Goal: Task Accomplishment & Management: Complete application form

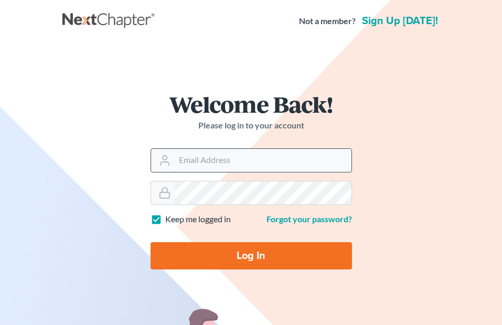
drag, startPoint x: 0, startPoint y: 0, endPoint x: 242, endPoint y: 151, distance: 284.9
click at [242, 150] on input "Email Address" at bounding box center [263, 160] width 177 height 23
type input "[EMAIL_ADDRESS][DOMAIN_NAME]"
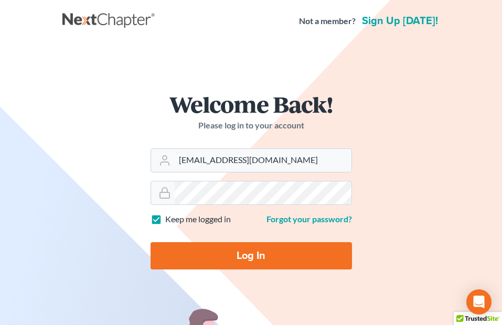
click at [245, 253] on input "Log In" at bounding box center [251, 255] width 201 height 27
type input "Thinking..."
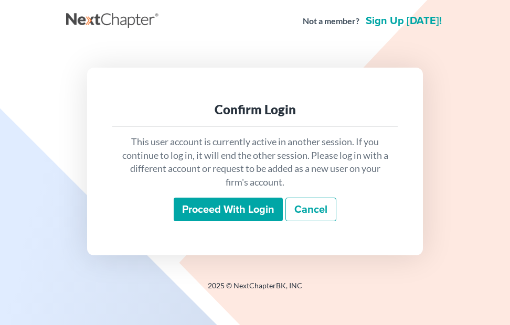
click at [238, 216] on input "Proceed with login" at bounding box center [228, 210] width 109 height 24
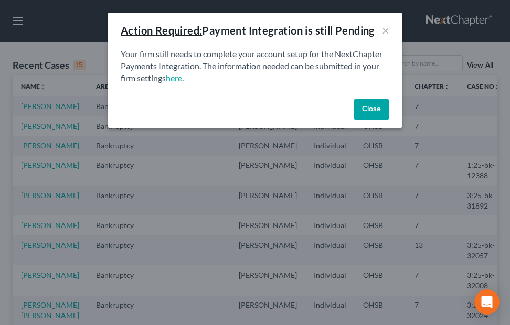
click at [373, 110] on button "Close" at bounding box center [372, 109] width 36 height 21
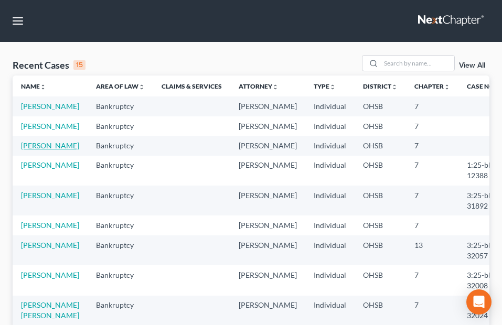
click at [30, 150] on link "[PERSON_NAME]" at bounding box center [50, 145] width 58 height 9
select select "4"
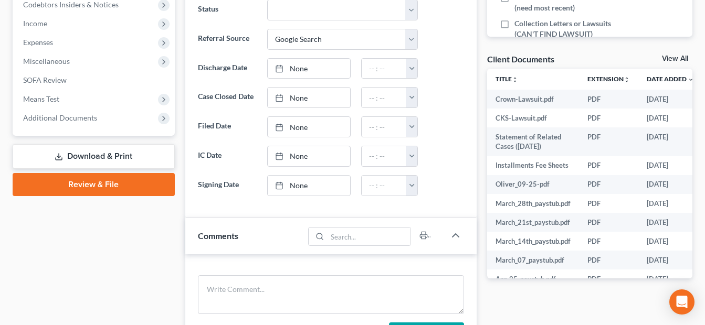
scroll to position [314, 0]
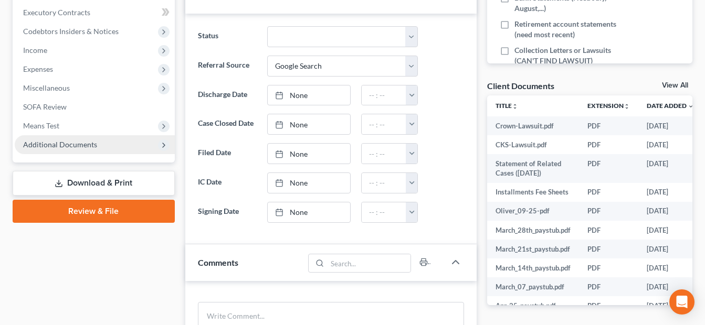
click at [76, 146] on span "Additional Documents" at bounding box center [60, 144] width 74 height 9
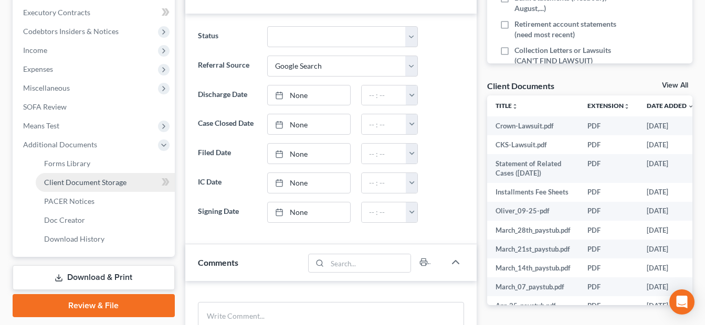
click at [121, 181] on span "Client Document Storage" at bounding box center [85, 182] width 82 height 9
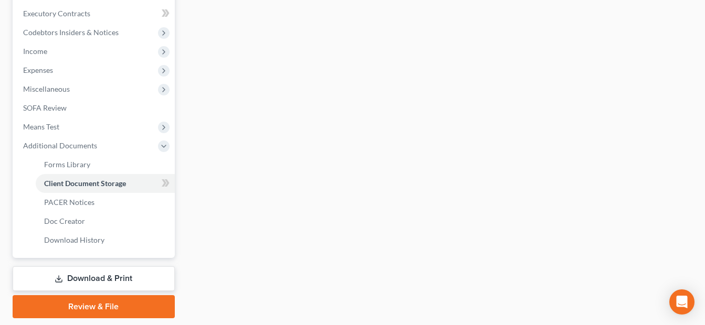
scroll to position [260, 0]
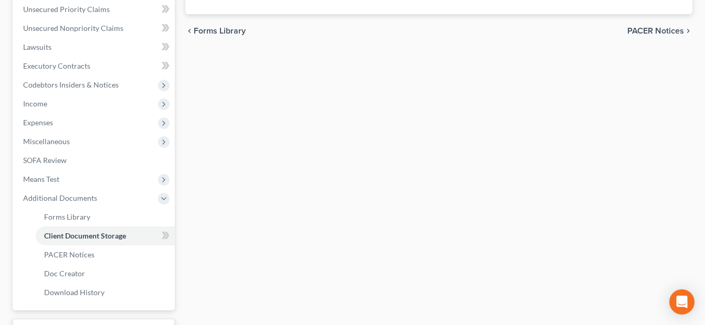
select select "7"
select select "37"
select select "52"
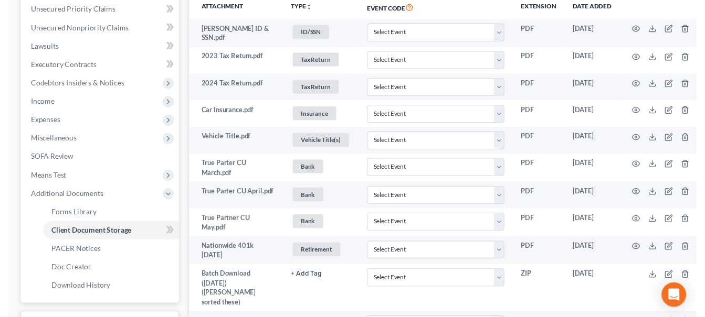
scroll to position [0, 0]
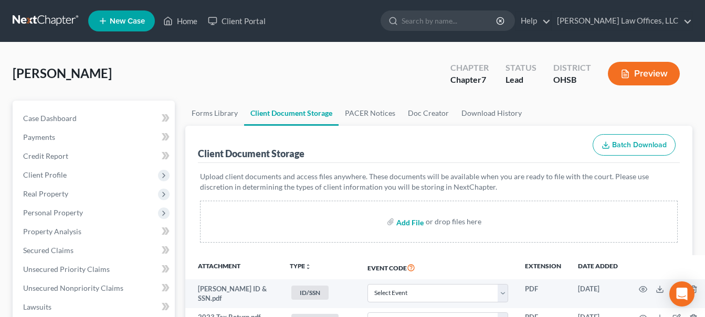
click at [408, 222] on input "file" at bounding box center [408, 222] width 25 height 19
type input "C:\fakepath\Account_Statement_20250930 (1).pdf"
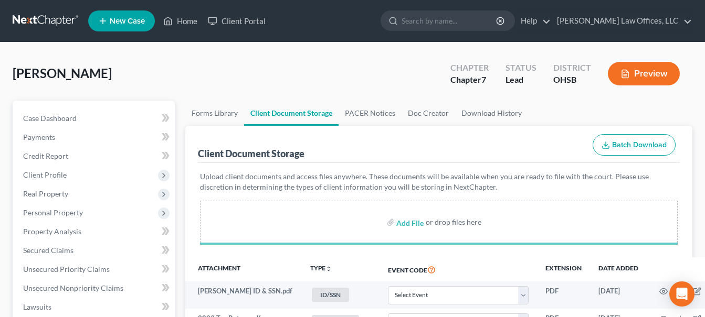
select select "7"
select select "37"
select select "52"
select select "7"
select select "37"
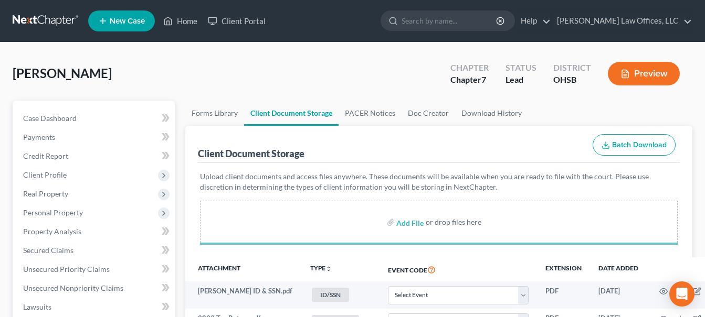
select select "52"
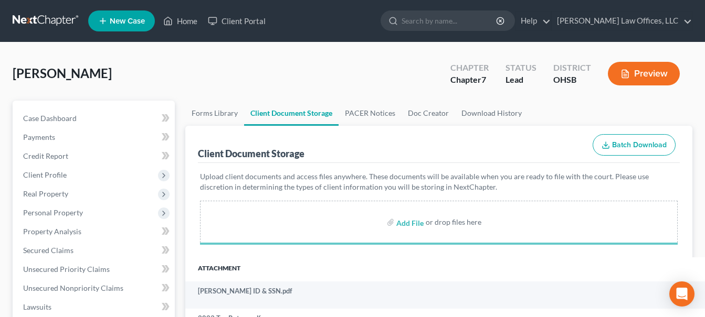
select select "7"
select select "37"
select select "52"
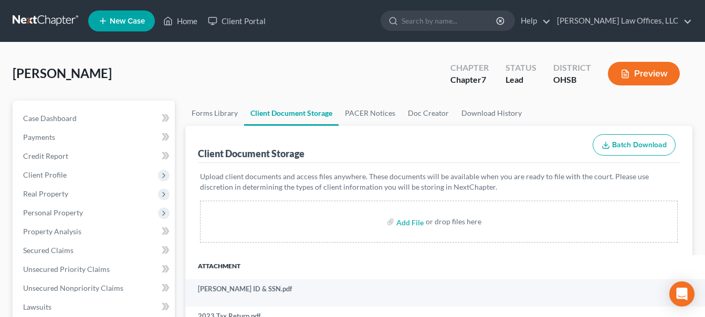
select select "7"
select select "37"
select select "52"
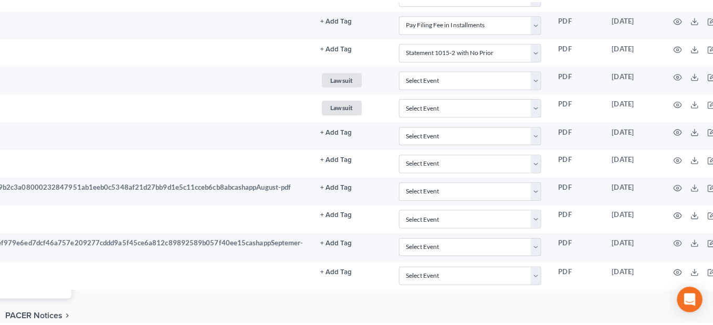
scroll to position [1312, 638]
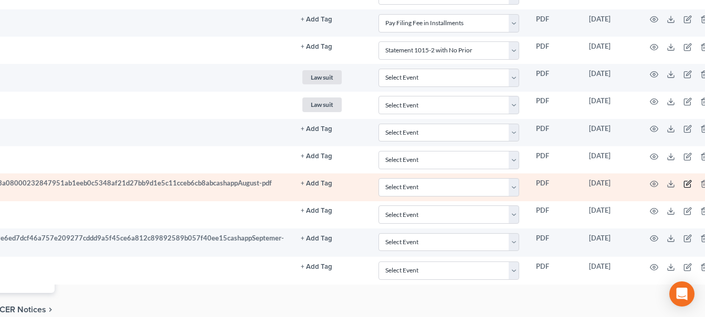
click at [510, 185] on icon "button" at bounding box center [688, 183] width 5 height 5
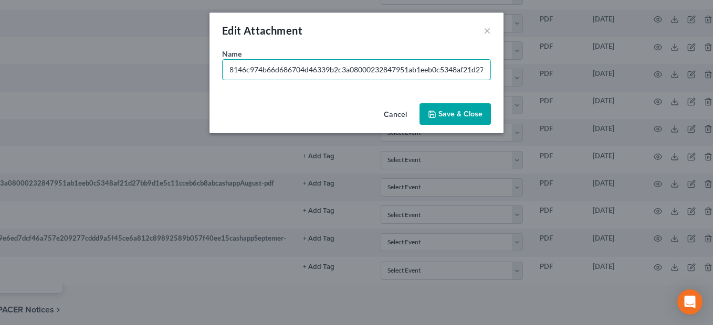
scroll to position [0, 489]
drag, startPoint x: 309, startPoint y: 70, endPoint x: 686, endPoint y: 67, distance: 377.3
click at [510, 67] on div "Edit Attachment × Name * Cash_App_August_2025_Account_Statement_015eca0bd3f5ec2…" at bounding box center [356, 162] width 713 height 325
type input "Cash_App_August_2025"
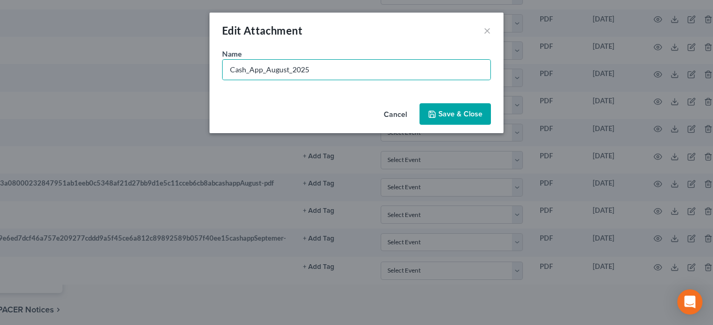
click at [455, 118] on span "Save & Close" at bounding box center [460, 114] width 44 height 9
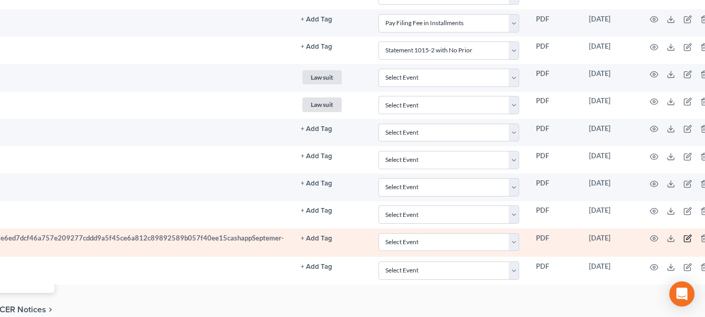
click at [510, 238] on icon "button" at bounding box center [687, 239] width 8 height 8
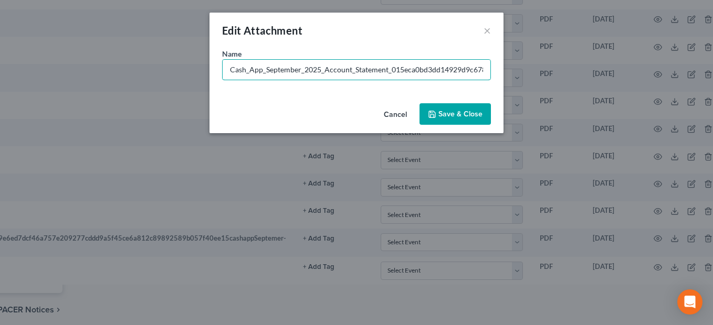
scroll to position [0, 511]
drag, startPoint x: 319, startPoint y: 70, endPoint x: 714, endPoint y: 70, distance: 395.1
type input "Cash_App_September_2025"
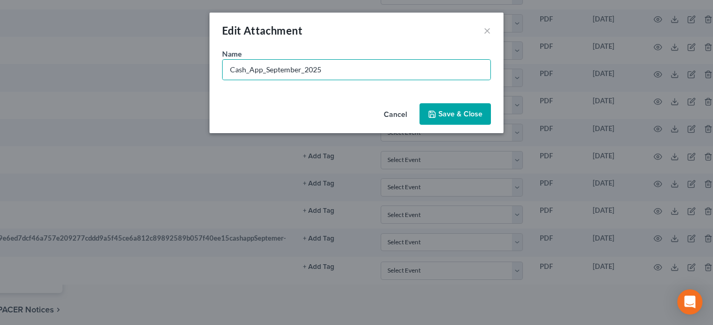
click at [464, 116] on span "Save & Close" at bounding box center [460, 114] width 44 height 9
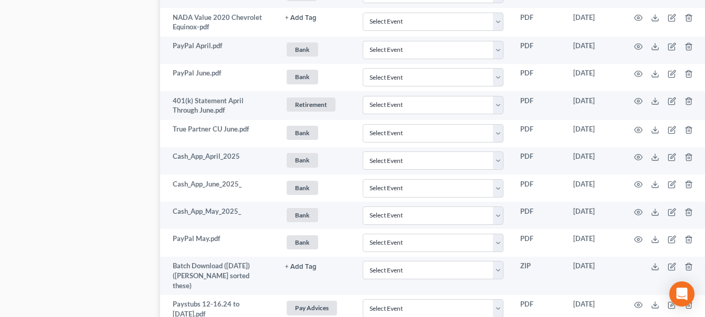
scroll to position [639, 31]
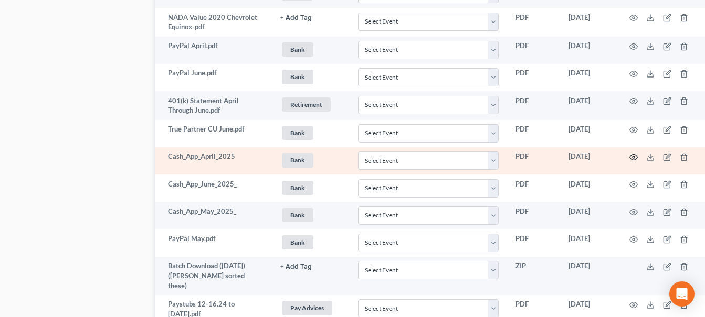
click at [510, 153] on icon "button" at bounding box center [633, 157] width 8 height 8
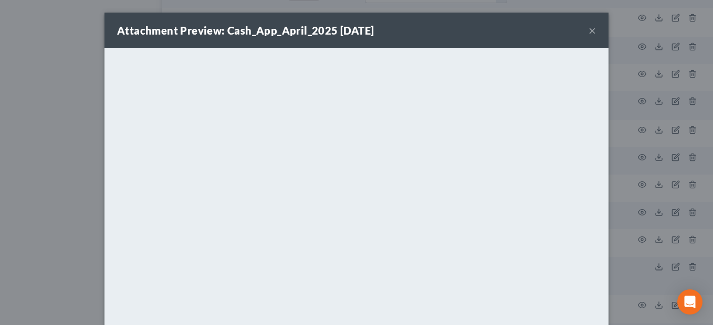
click at [510, 28] on button "×" at bounding box center [591, 30] width 7 height 13
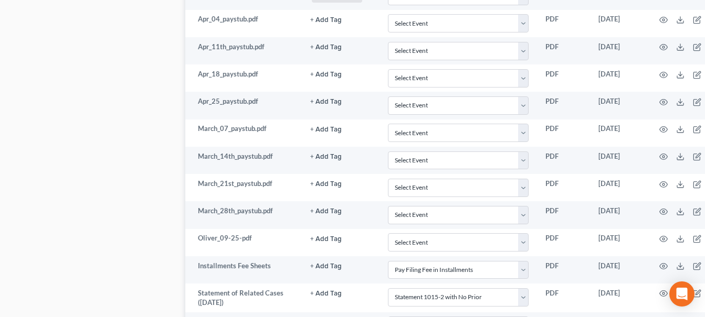
scroll to position [1102, 0]
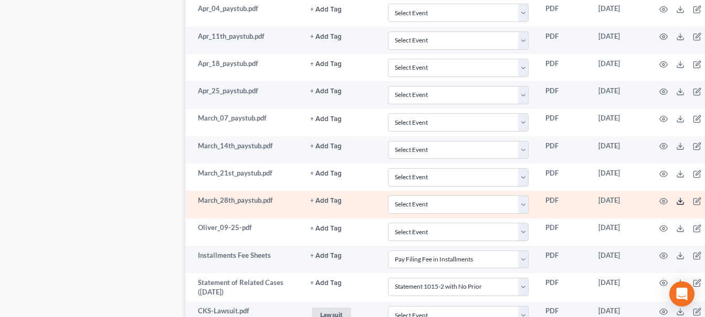
click at [510, 197] on icon at bounding box center [680, 201] width 8 height 8
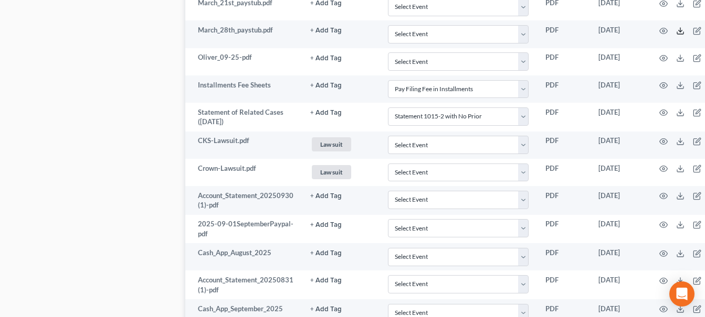
scroll to position [1269, 0]
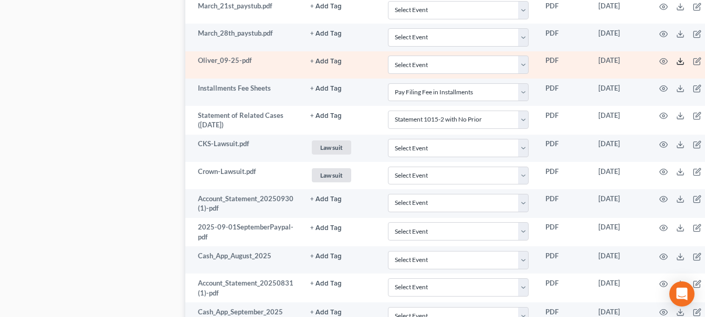
click at [510, 57] on icon at bounding box center [680, 61] width 8 height 8
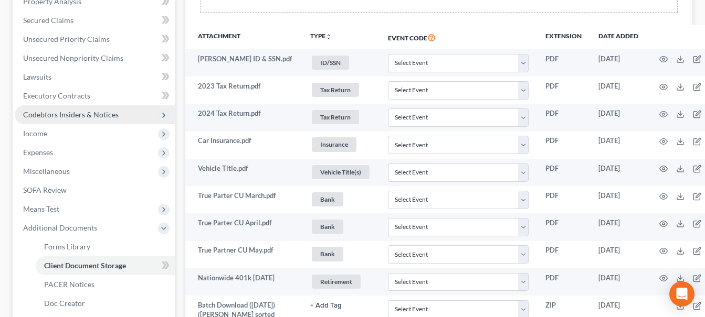
scroll to position [220, 0]
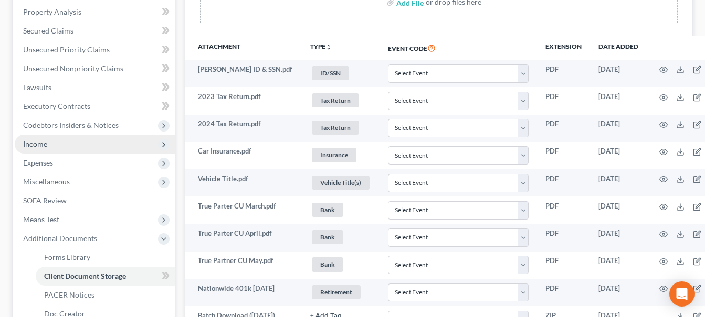
click at [54, 143] on span "Income" at bounding box center [95, 144] width 160 height 19
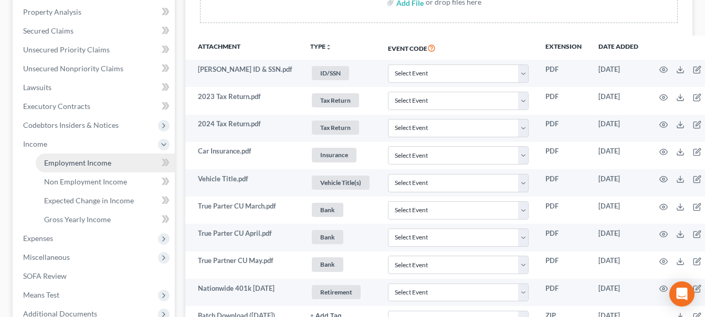
click at [76, 162] on span "Employment Income" at bounding box center [77, 162] width 67 height 9
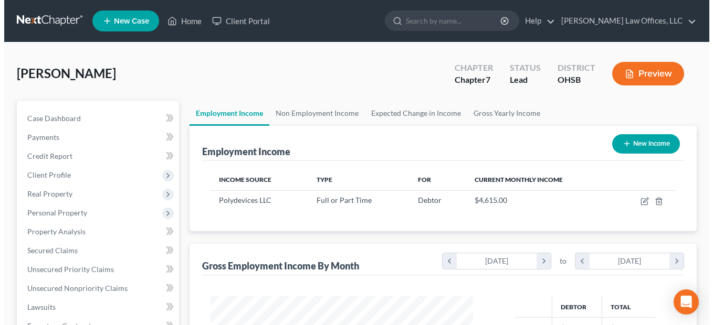
scroll to position [188, 284]
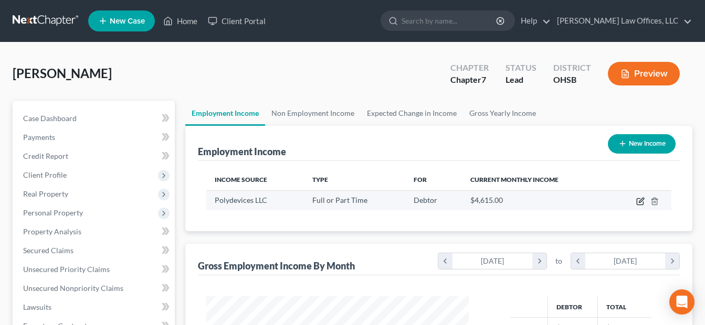
click at [510, 200] on icon "button" at bounding box center [641, 200] width 5 height 5
select select "0"
select select "36"
select select "3"
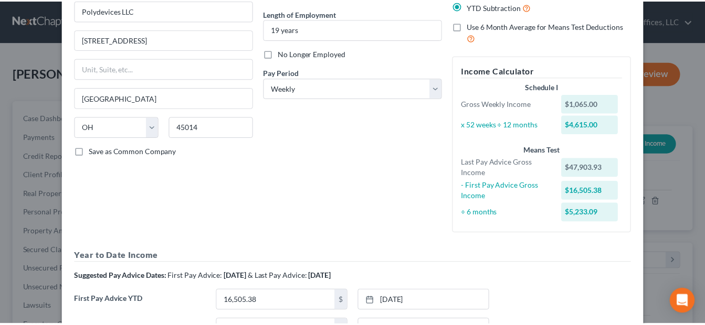
scroll to position [0, 0]
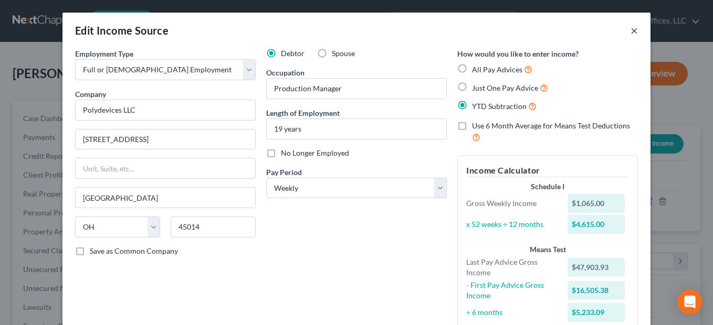
click at [510, 31] on button "×" at bounding box center [633, 30] width 7 height 13
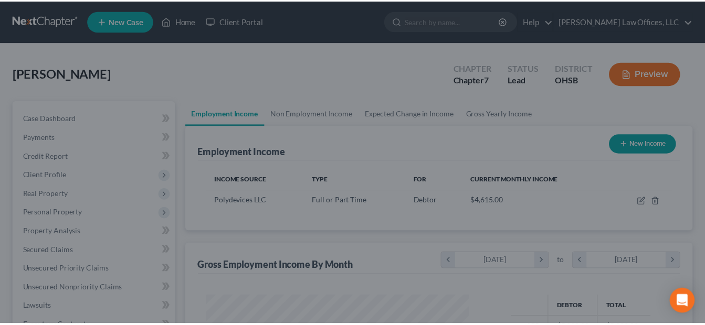
scroll to position [524542, 524447]
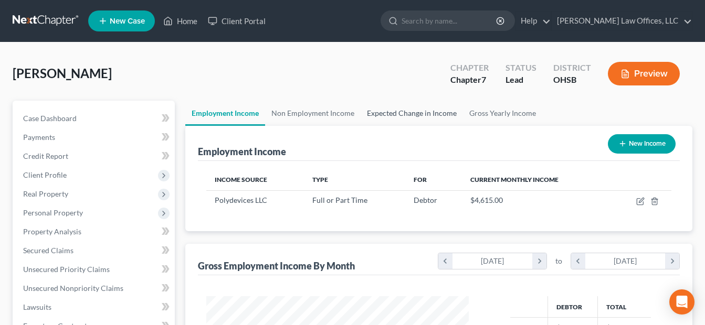
click at [422, 112] on link "Expected Change in Income" at bounding box center [411, 113] width 102 height 25
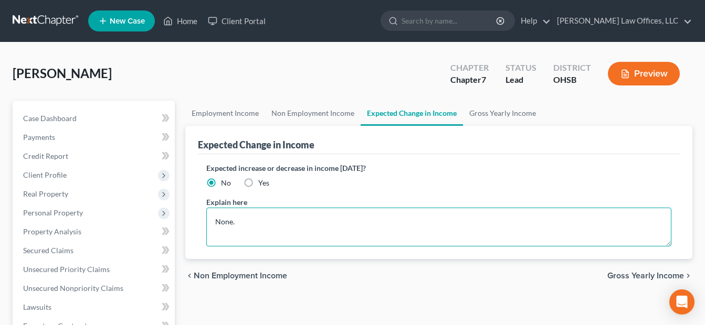
drag, startPoint x: 250, startPoint y: 222, endPoint x: 184, endPoint y: 220, distance: 65.6
click at [185, 222] on div "Expected Change in Income Expected increase or decrease in income [DATE]? No Ye…" at bounding box center [438, 192] width 507 height 133
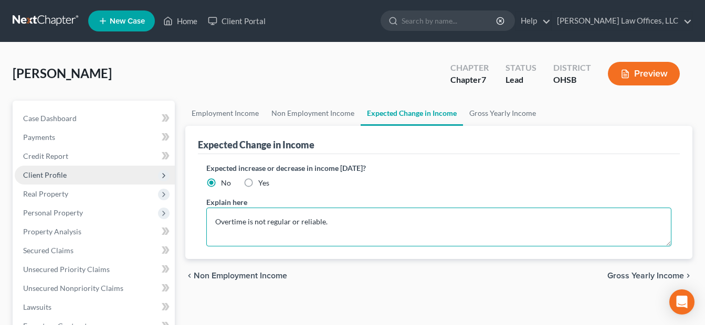
type textarea "Overtime is not regular or reliable."
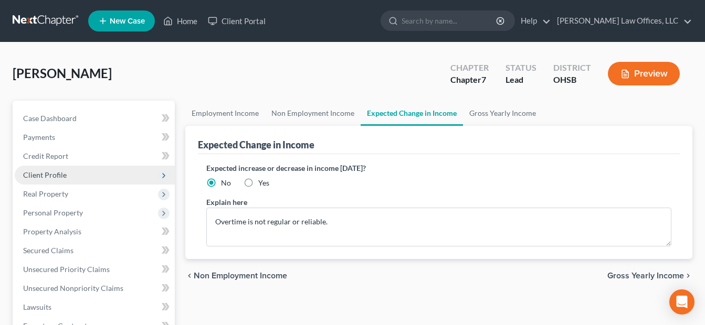
click at [63, 174] on span "Client Profile" at bounding box center [45, 175] width 44 height 9
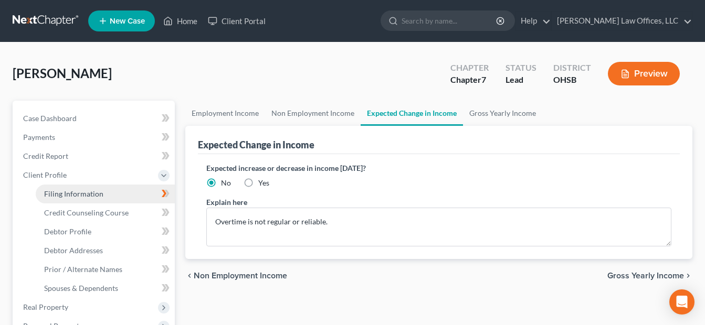
click at [80, 190] on span "Filing Information" at bounding box center [73, 193] width 59 height 9
select select "1"
select select "0"
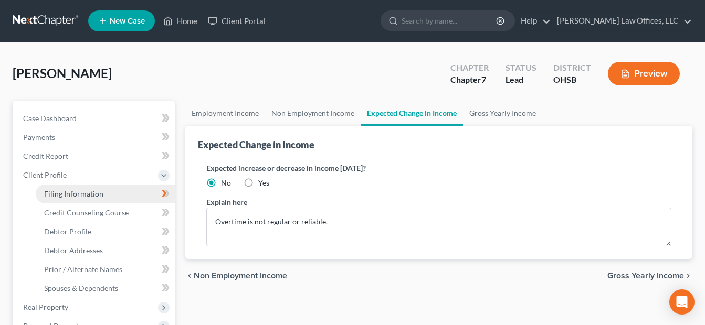
select select "36"
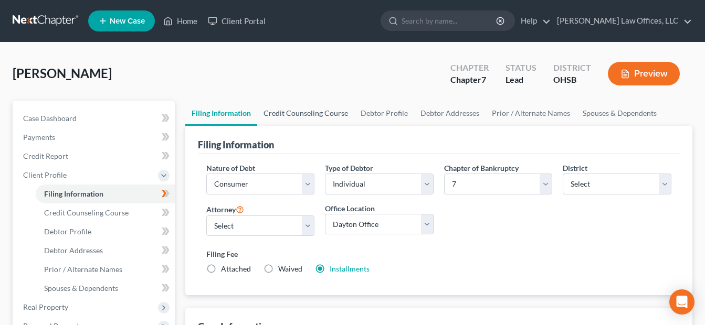
click at [288, 110] on link "Credit Counseling Course" at bounding box center [305, 113] width 97 height 25
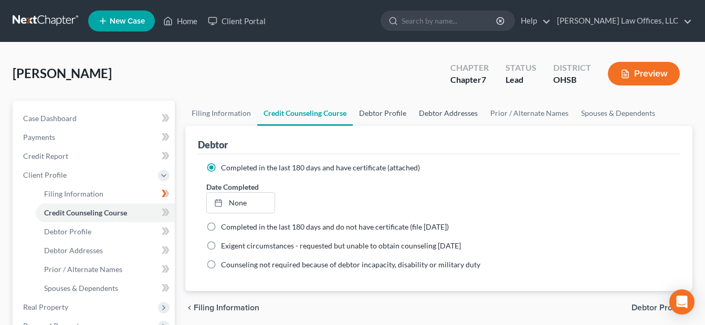
drag, startPoint x: 375, startPoint y: 112, endPoint x: 421, endPoint y: 112, distance: 45.7
click at [375, 112] on link "Debtor Profile" at bounding box center [383, 113] width 60 height 25
select select "3"
select select "0"
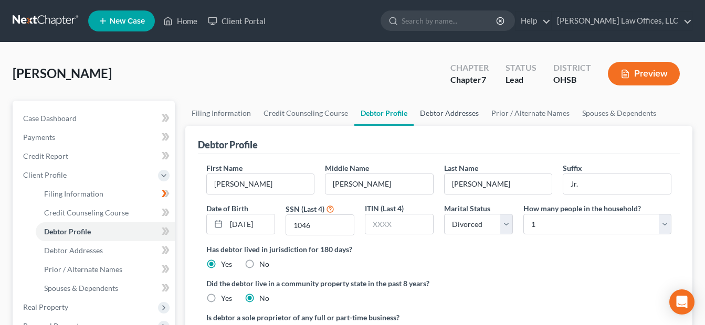
click at [453, 112] on link "Debtor Addresses" at bounding box center [448, 113] width 71 height 25
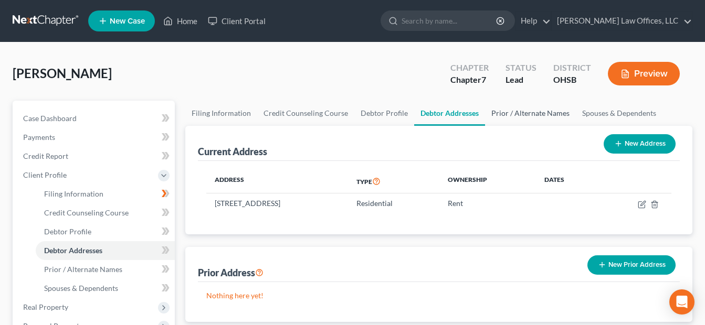
click at [498, 112] on link "Prior / Alternate Names" at bounding box center [530, 113] width 91 height 25
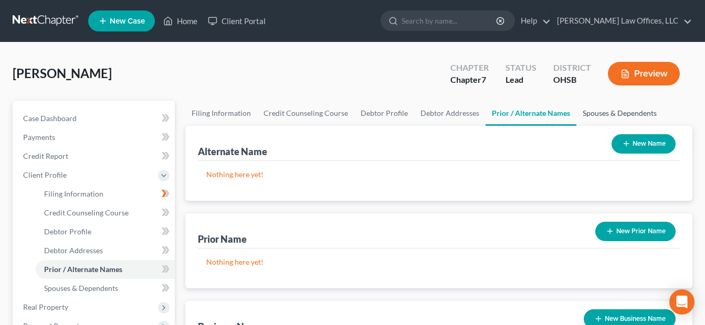
click at [510, 111] on link "Spouses & Dependents" at bounding box center [619, 113] width 87 height 25
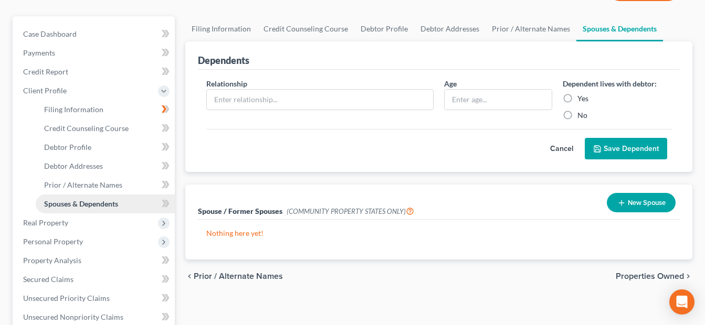
scroll to position [105, 0]
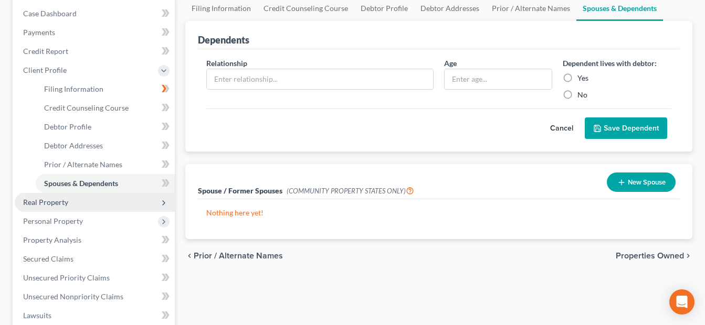
click at [78, 201] on span "Real Property" at bounding box center [95, 202] width 160 height 19
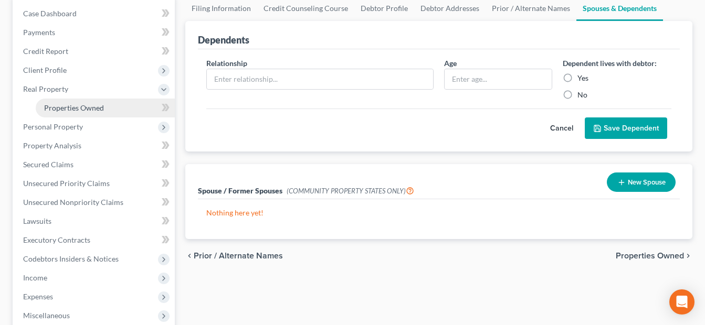
click at [85, 109] on span "Properties Owned" at bounding box center [74, 107] width 60 height 9
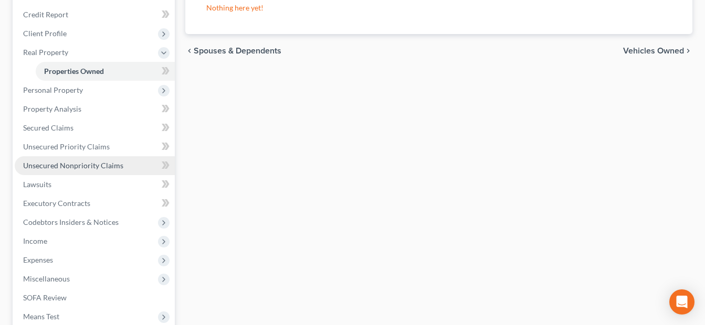
scroll to position [157, 0]
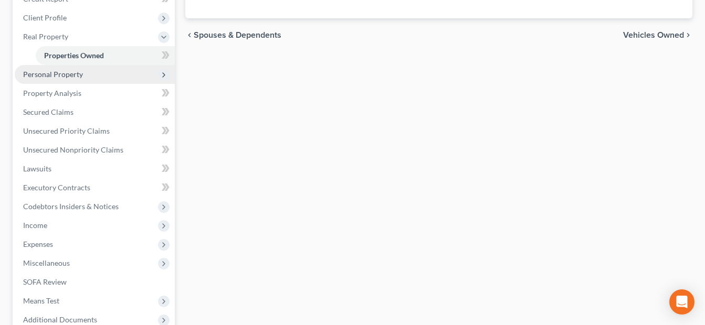
click at [66, 76] on span "Personal Property" at bounding box center [53, 74] width 60 height 9
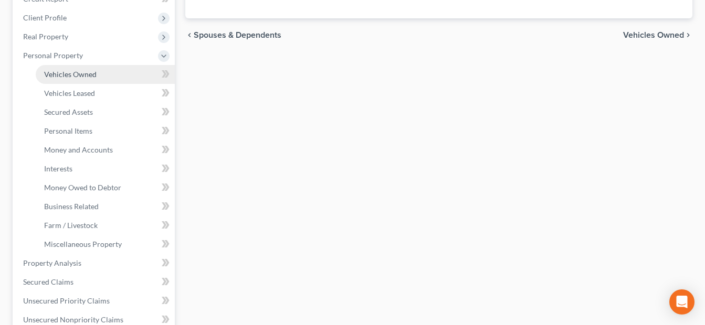
click at [69, 74] on span "Vehicles Owned" at bounding box center [70, 74] width 52 height 9
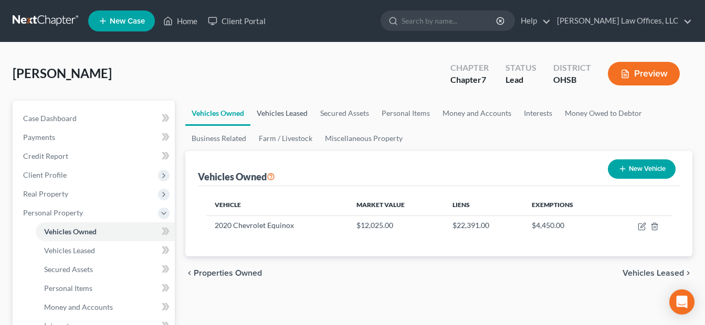
click at [296, 111] on link "Vehicles Leased" at bounding box center [281, 113] width 63 height 25
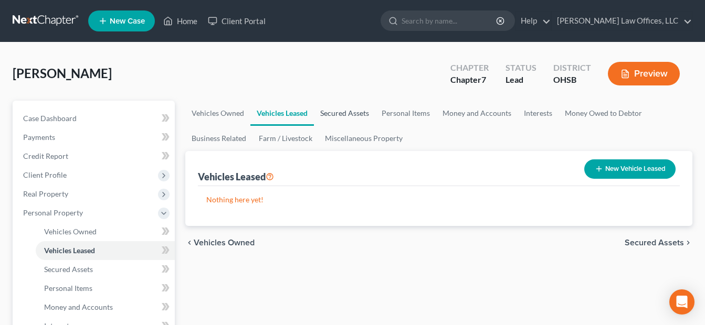
click at [354, 111] on link "Secured Assets" at bounding box center [344, 113] width 61 height 25
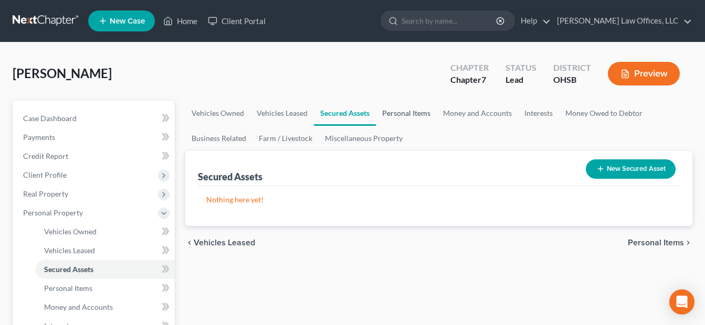
click at [414, 112] on link "Personal Items" at bounding box center [406, 113] width 61 height 25
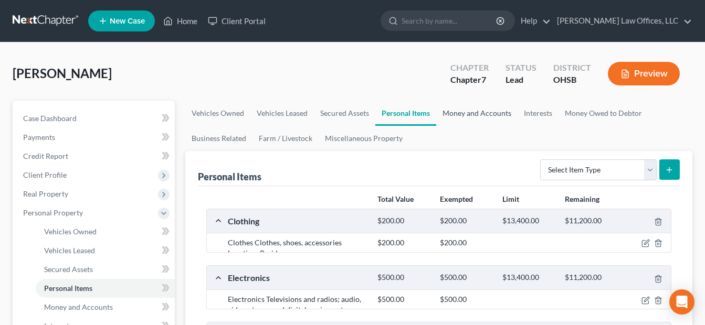
click at [483, 112] on link "Money and Accounts" at bounding box center [476, 113] width 81 height 25
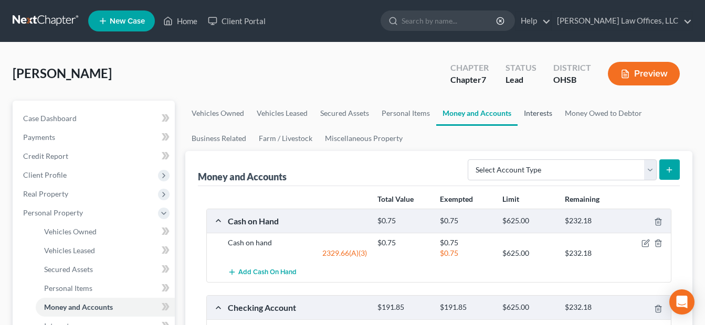
click at [510, 116] on link "Interests" at bounding box center [537, 113] width 41 height 25
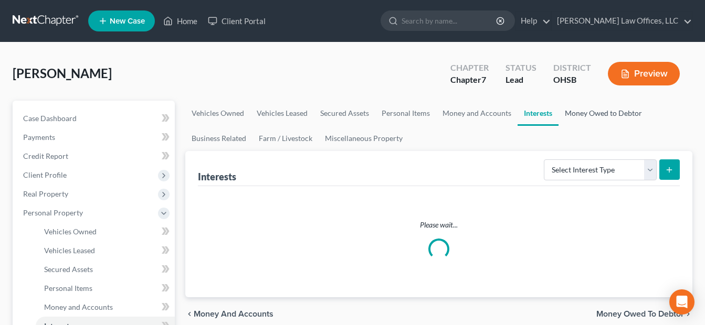
click at [510, 116] on link "Money Owed to Debtor" at bounding box center [603, 113] width 90 height 25
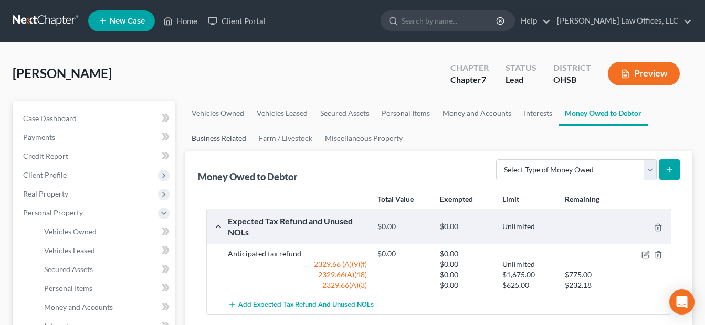
click at [215, 137] on link "Business Related" at bounding box center [218, 138] width 67 height 25
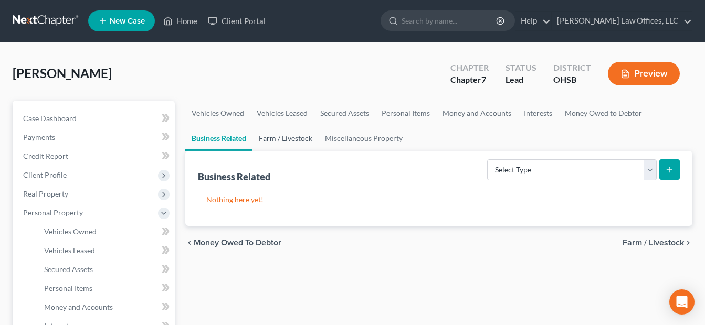
click at [308, 137] on link "Farm / Livestock" at bounding box center [285, 138] width 66 height 25
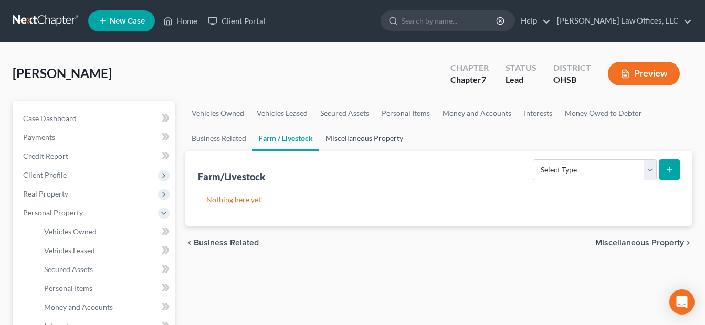
click at [363, 137] on link "Miscellaneous Property" at bounding box center [364, 138] width 90 height 25
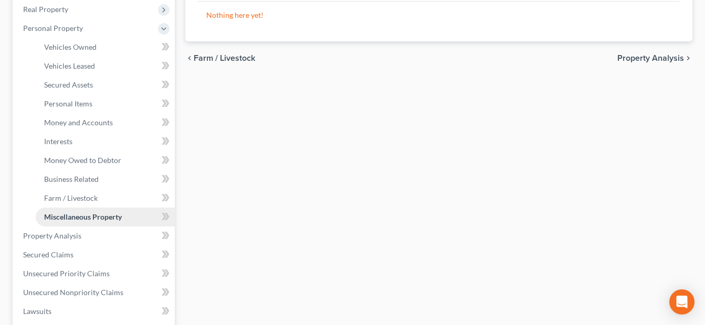
scroll to position [210, 0]
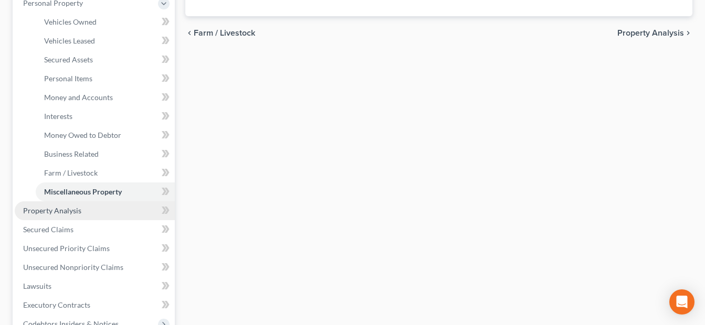
click at [86, 209] on link "Property Analysis" at bounding box center [95, 210] width 160 height 19
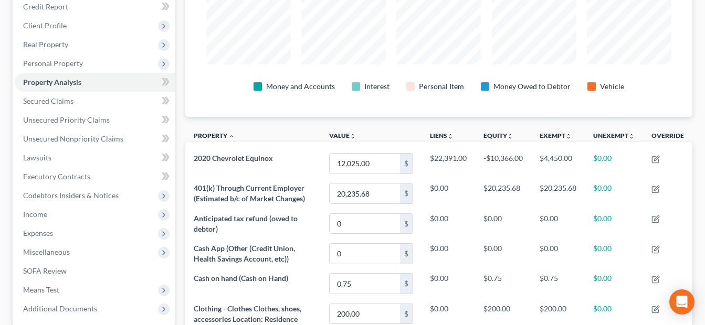
scroll to position [97, 0]
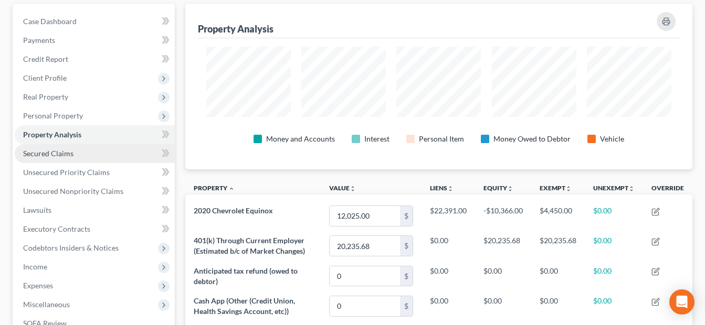
click at [86, 162] on link "Secured Claims" at bounding box center [95, 153] width 160 height 19
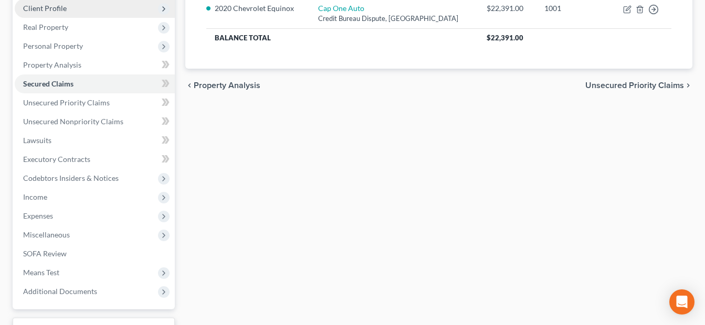
scroll to position [146, 0]
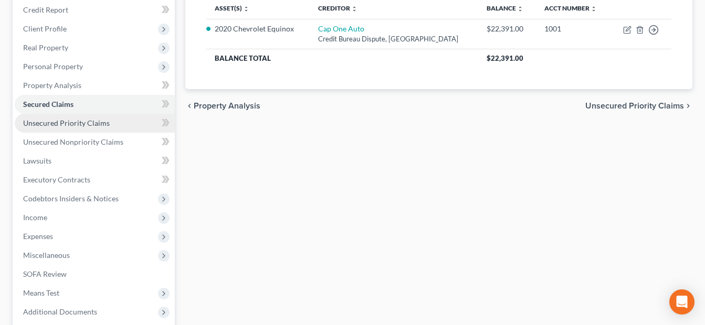
click at [97, 127] on span "Unsecured Priority Claims" at bounding box center [66, 123] width 87 height 9
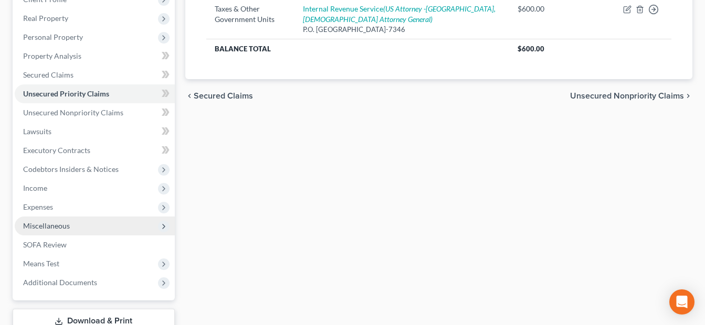
scroll to position [157, 0]
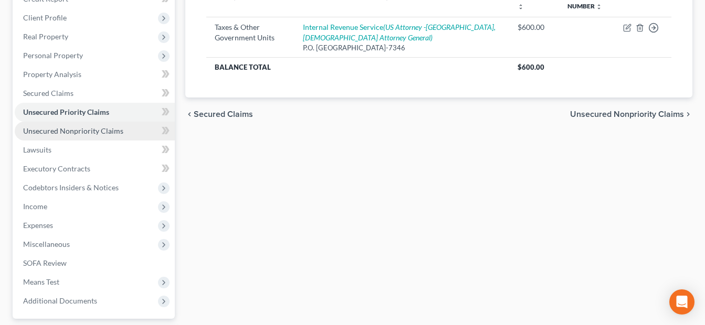
click at [100, 138] on link "Unsecured Nonpriority Claims" at bounding box center [95, 131] width 160 height 19
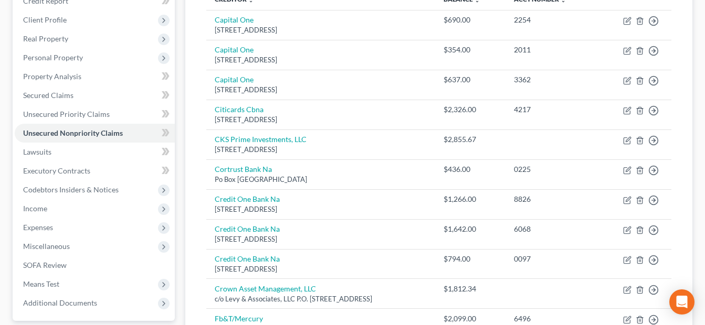
scroll to position [154, 0]
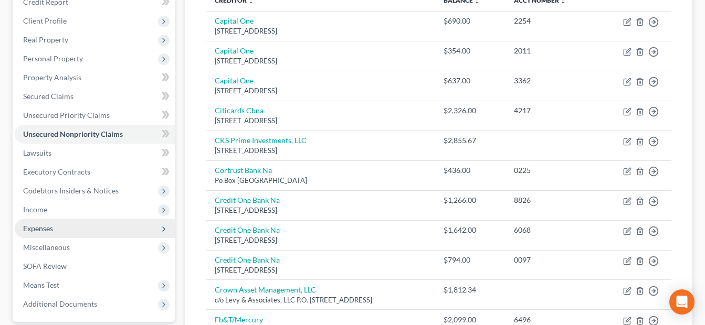
click at [72, 226] on span "Expenses" at bounding box center [95, 228] width 160 height 19
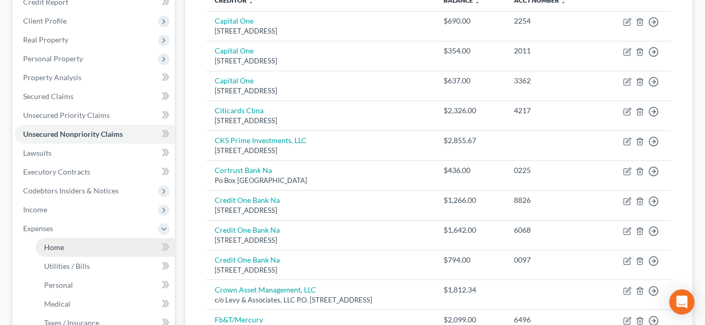
click at [71, 246] on link "Home" at bounding box center [105, 247] width 139 height 19
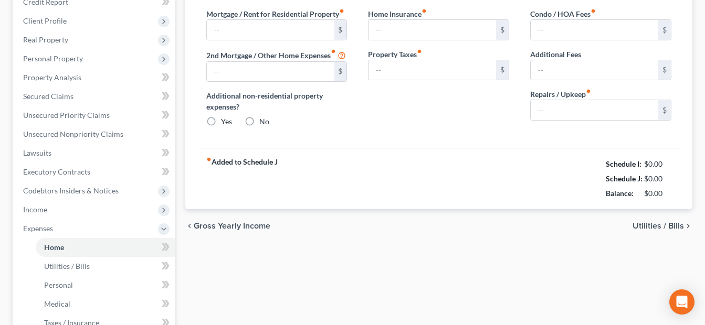
scroll to position [115, 0]
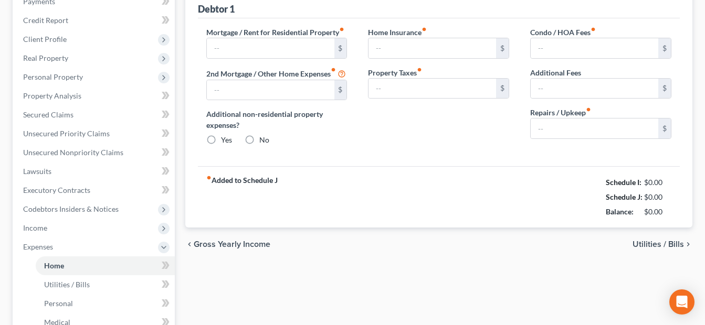
type input "1,071.00"
radio input "true"
type input "25.00"
type input "15.00"
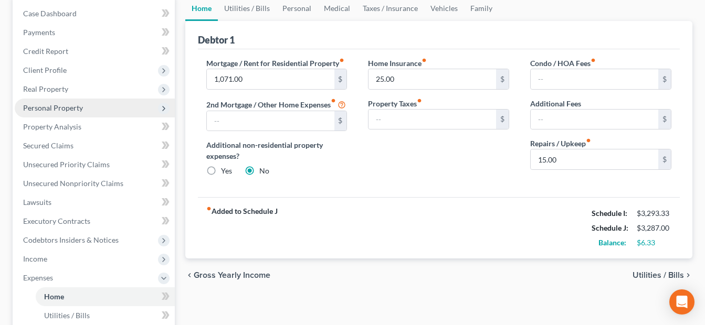
click at [79, 112] on span "Personal Property" at bounding box center [53, 107] width 60 height 9
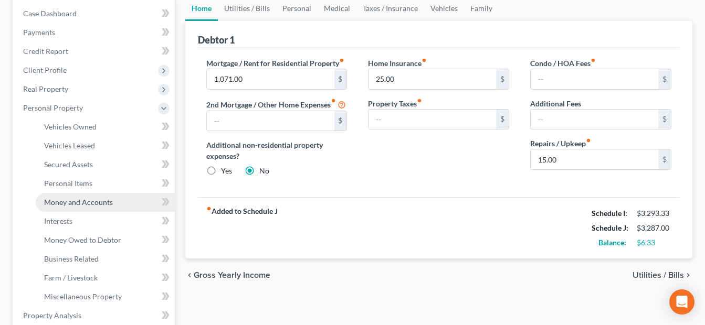
click at [84, 198] on span "Money and Accounts" at bounding box center [78, 202] width 69 height 9
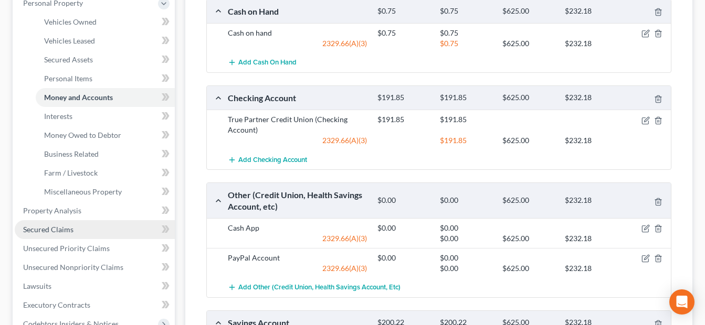
click at [60, 232] on span "Secured Claims" at bounding box center [48, 229] width 50 height 9
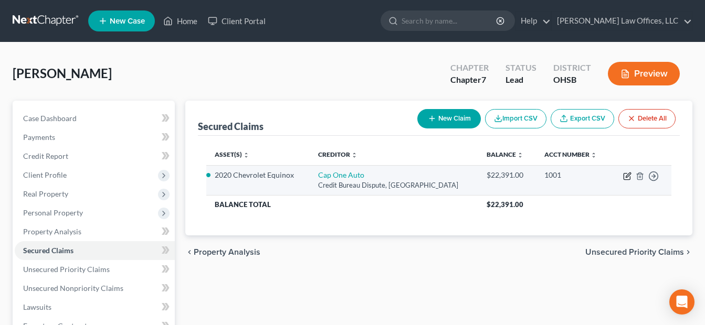
click at [510, 174] on icon "button" at bounding box center [627, 176] width 8 height 8
select select "45"
select select "2"
select select "0"
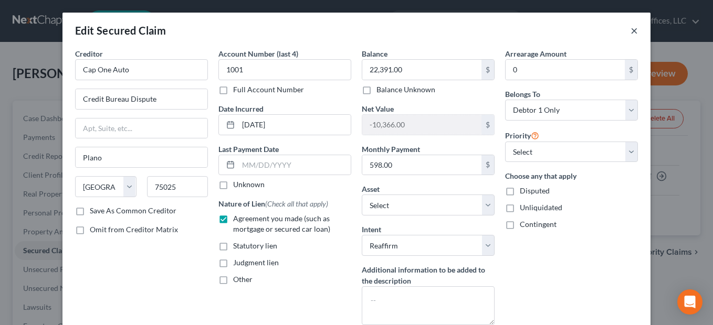
click at [510, 31] on button "×" at bounding box center [633, 30] width 7 height 13
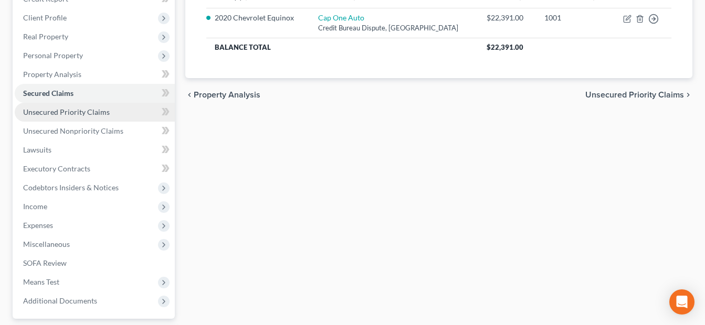
click at [105, 111] on span "Unsecured Priority Claims" at bounding box center [66, 112] width 87 height 9
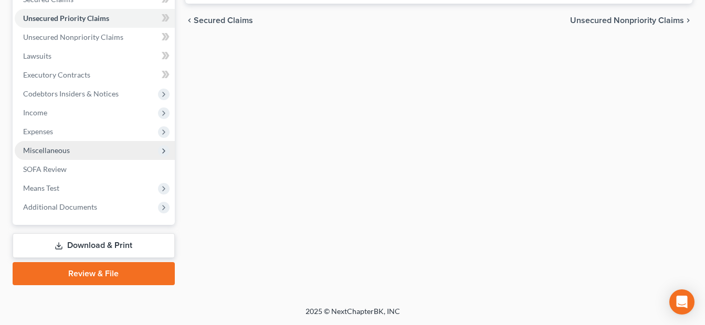
click at [88, 151] on span "Miscellaneous" at bounding box center [95, 150] width 160 height 19
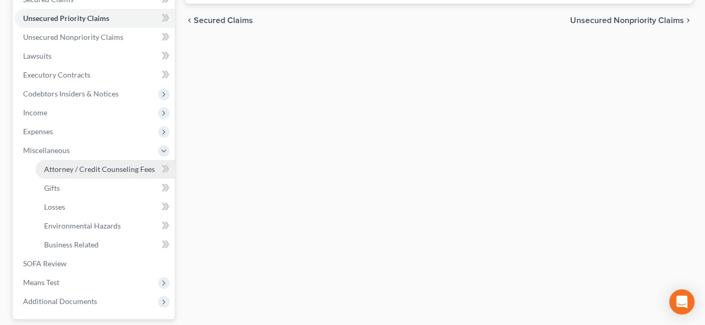
click at [123, 163] on link "Attorney / Credit Counseling Fees" at bounding box center [105, 169] width 139 height 19
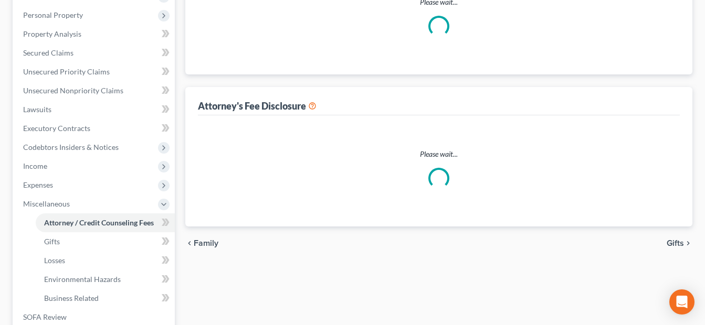
select select "1"
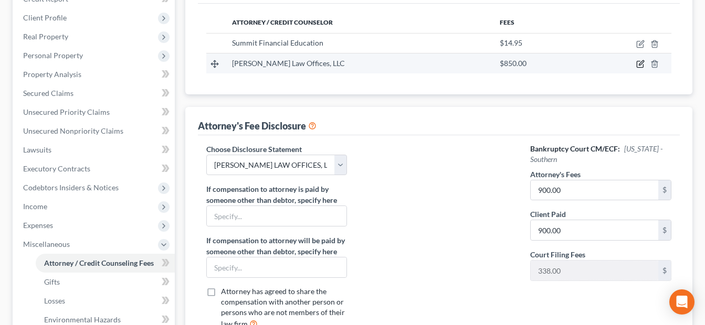
click at [510, 63] on icon "button" at bounding box center [640, 64] width 8 height 8
select select "36"
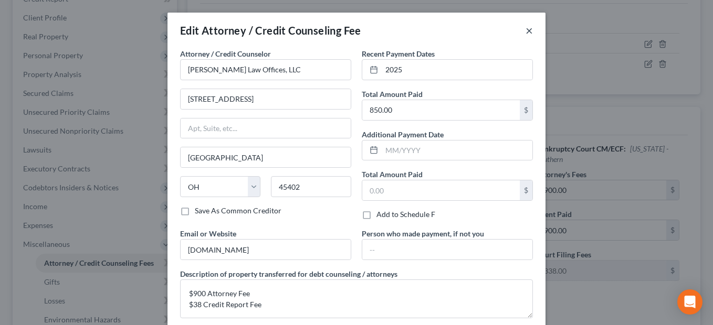
click at [510, 30] on button "×" at bounding box center [528, 30] width 7 height 13
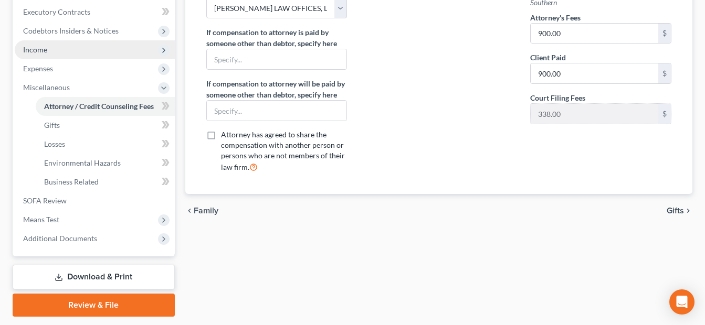
scroll to position [315, 0]
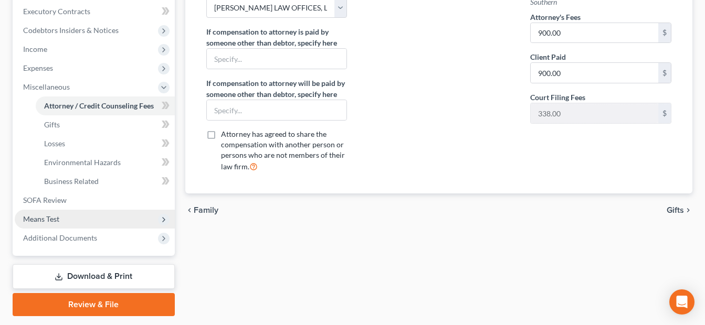
click at [86, 216] on span "Means Test" at bounding box center [95, 219] width 160 height 19
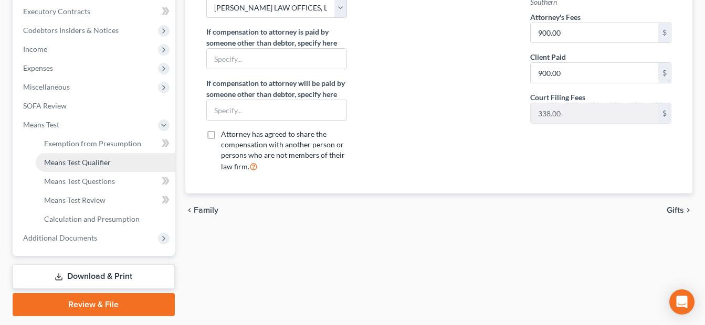
click at [116, 159] on link "Means Test Qualifier" at bounding box center [105, 162] width 139 height 19
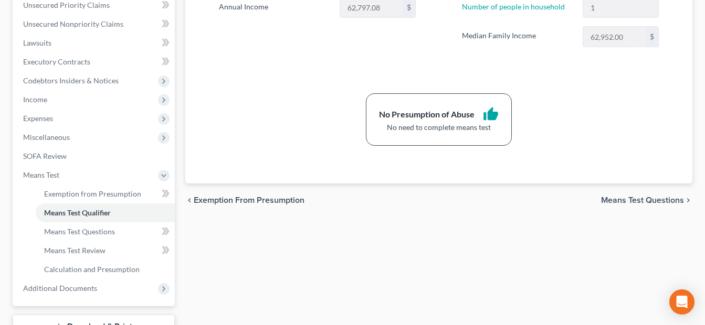
scroll to position [346, 0]
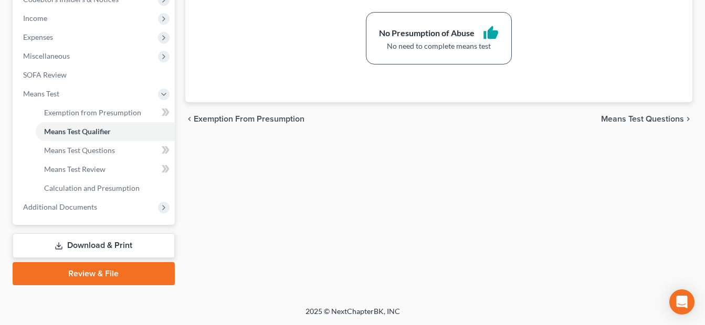
click at [118, 243] on link "Download & Print" at bounding box center [94, 246] width 162 height 25
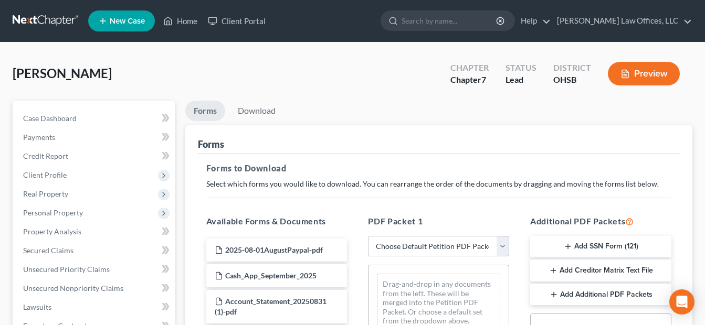
click at [510, 249] on button "Add SSN Form (121)" at bounding box center [600, 247] width 141 height 22
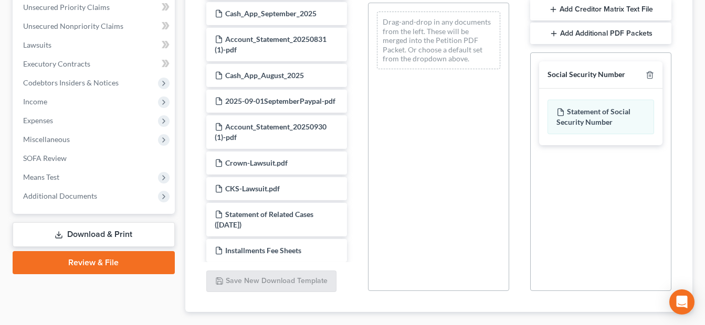
scroll to position [323, 0]
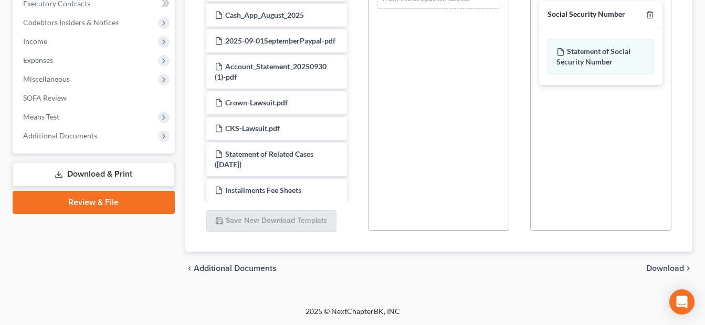
click at [510, 266] on span "Download" at bounding box center [665, 268] width 38 height 8
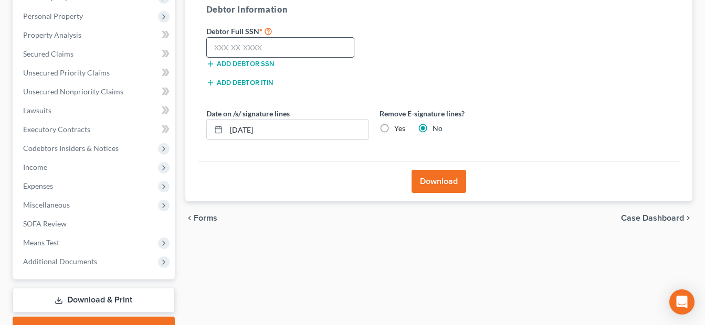
scroll to position [146, 0]
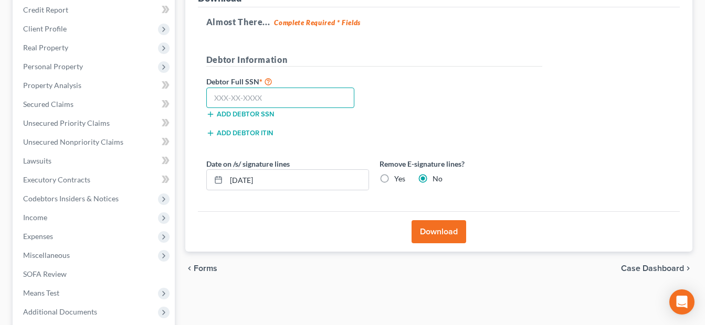
click at [275, 97] on input "text" at bounding box center [280, 98] width 148 height 21
type input "287-70-1046"
click at [442, 236] on button "Download" at bounding box center [438, 231] width 55 height 23
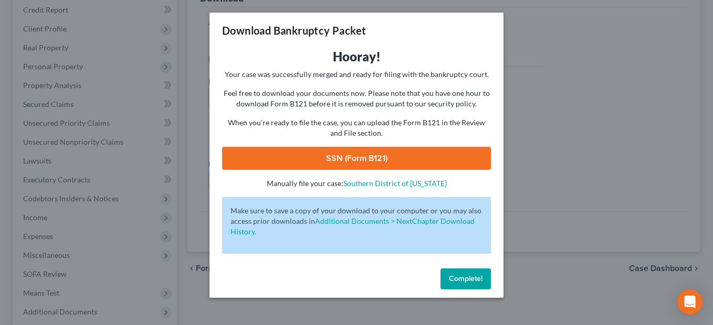
click at [437, 162] on link "SSN (Form B121)" at bounding box center [356, 158] width 269 height 23
click at [451, 277] on span "Complete!" at bounding box center [466, 278] width 34 height 9
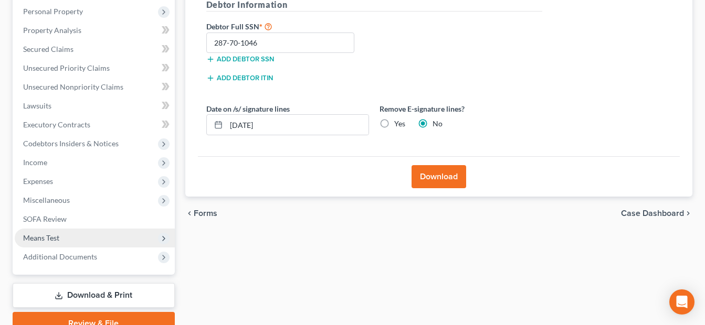
scroll to position [251, 0]
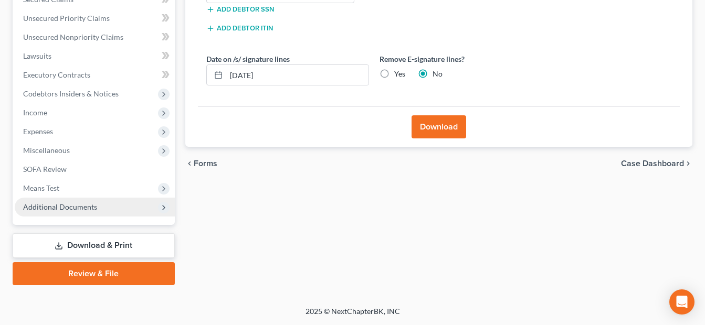
click at [91, 203] on span "Additional Documents" at bounding box center [60, 207] width 74 height 9
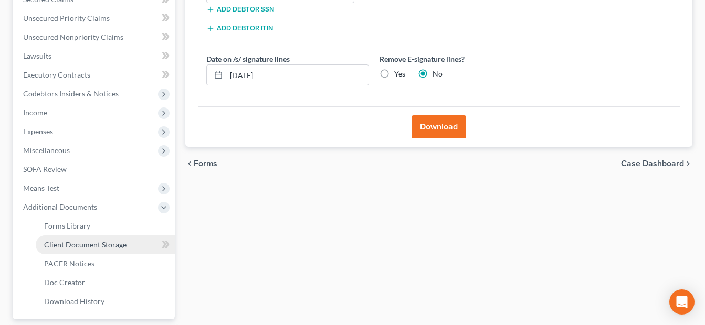
click at [110, 246] on span "Client Document Storage" at bounding box center [85, 244] width 82 height 9
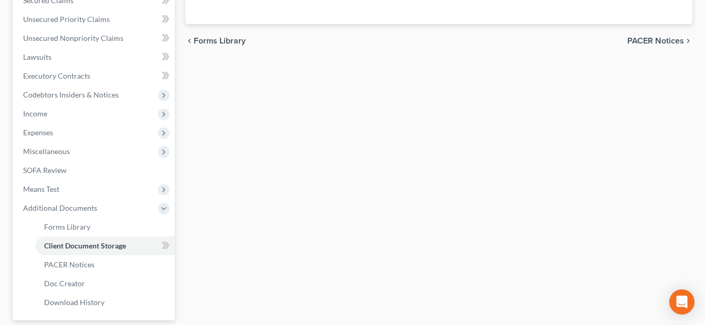
scroll to position [225, 0]
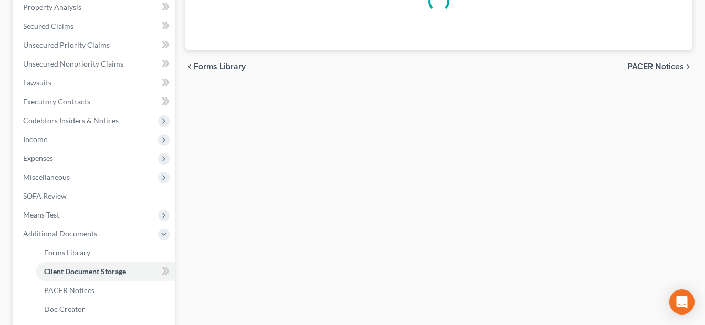
select select "7"
select select "37"
select select "52"
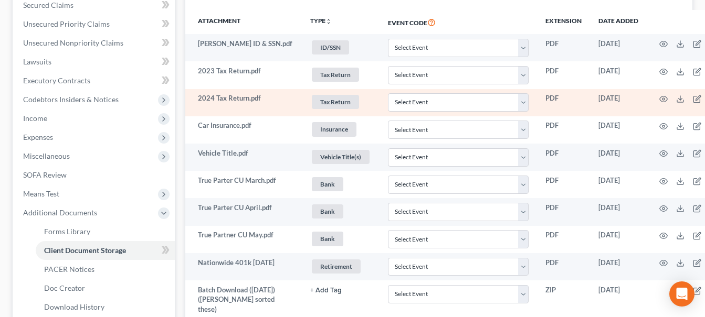
scroll to position [157, 0]
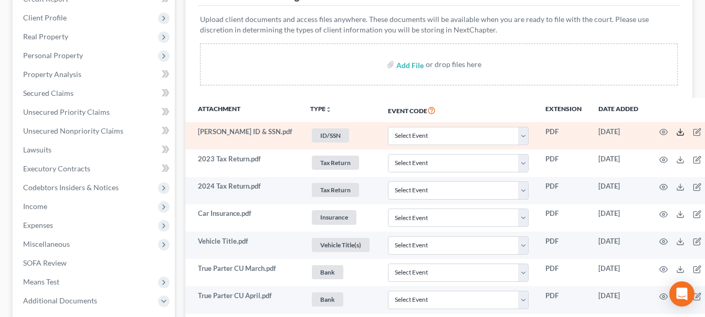
click at [510, 132] on polyline at bounding box center [680, 133] width 4 height 2
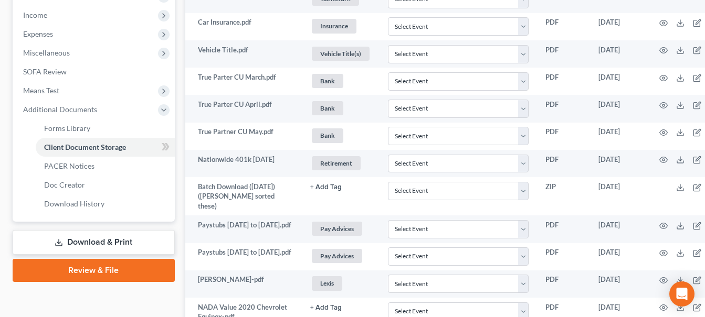
scroll to position [430, 0]
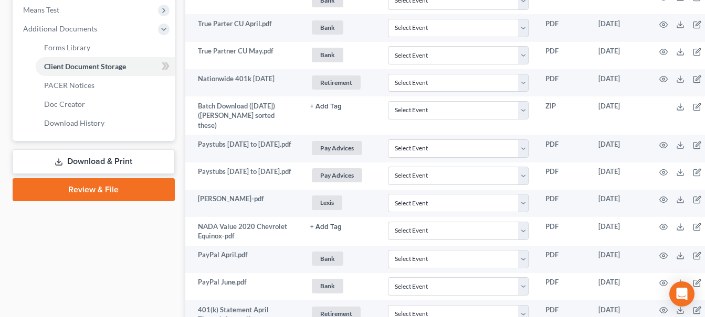
drag, startPoint x: 117, startPoint y: 192, endPoint x: 513, endPoint y: 106, distance: 404.9
click at [117, 192] on link "Review & File" at bounding box center [94, 189] width 162 height 23
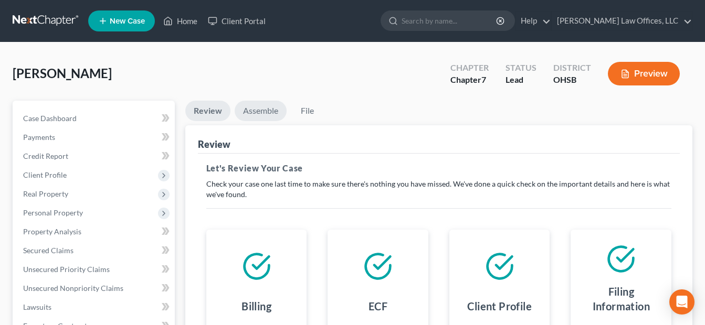
click at [268, 115] on link "Assemble" at bounding box center [261, 111] width 52 height 20
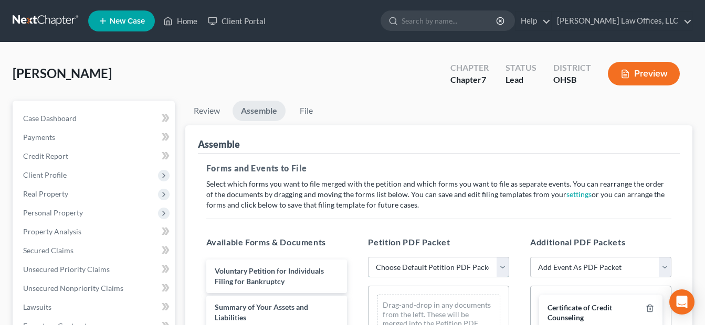
click at [500, 266] on select "Choose Default Petition PDF Packet Emergency Filing (Voluntary Petition and Cre…" at bounding box center [438, 267] width 141 height 21
select select "4"
click at [368, 257] on select "Choose Default Petition PDF Packet Emergency Filing (Voluntary Petition and Cre…" at bounding box center [438, 267] width 141 height 21
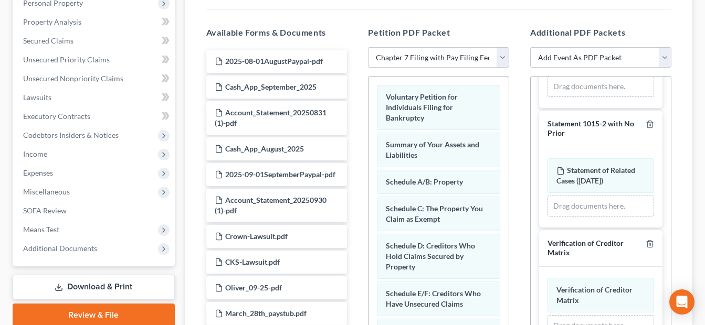
scroll to position [262, 0]
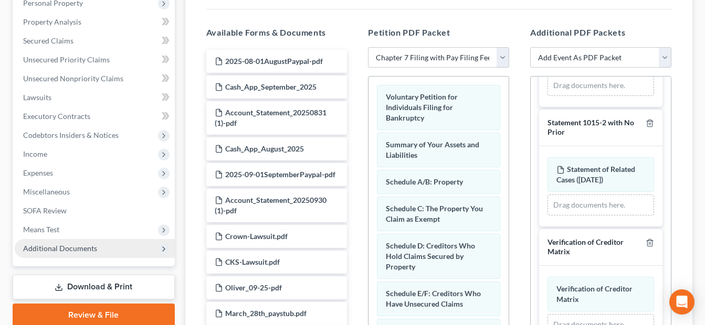
click at [71, 249] on span "Additional Documents" at bounding box center [60, 248] width 74 height 9
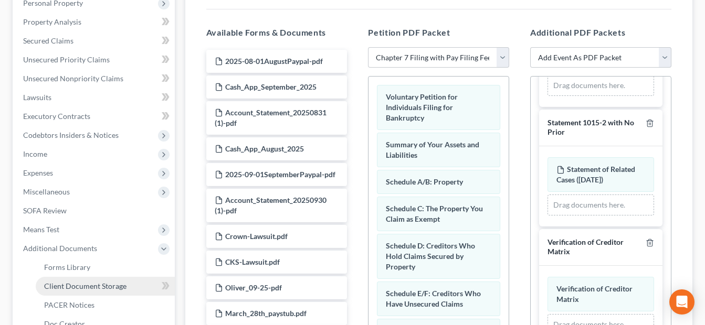
click at [110, 282] on span "Client Document Storage" at bounding box center [85, 286] width 82 height 9
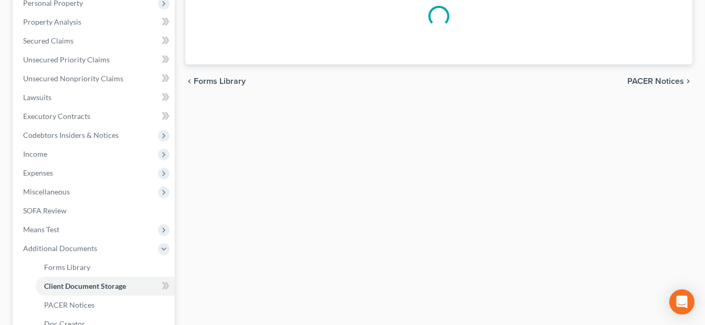
scroll to position [156, 0]
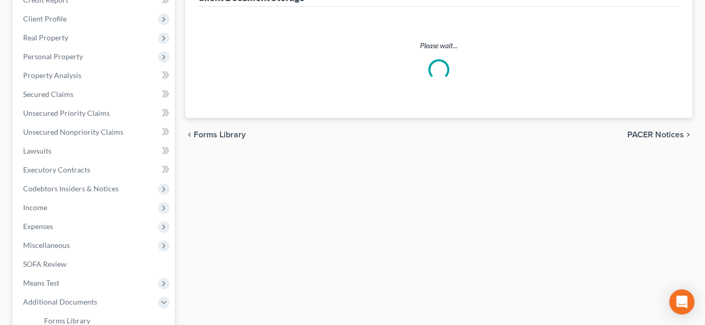
select select "7"
select select "37"
select select "52"
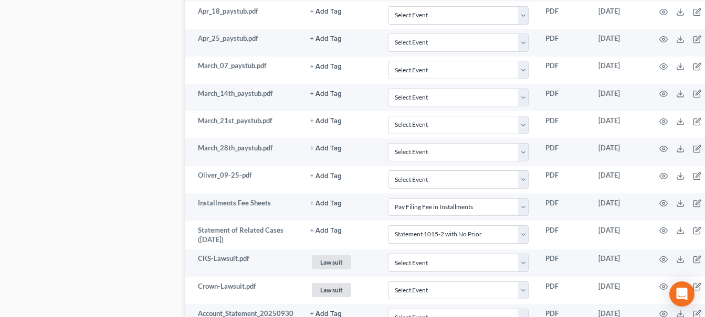
scroll to position [1154, 31]
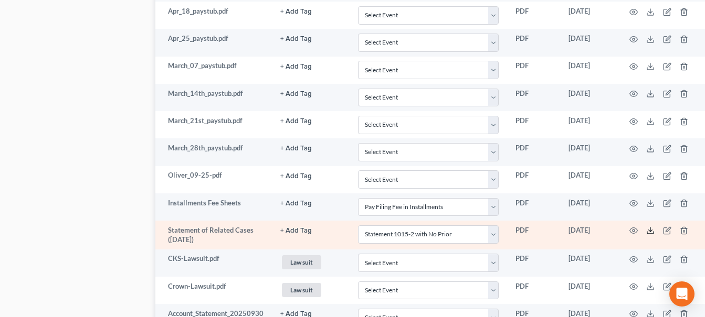
click at [510, 227] on icon at bounding box center [650, 231] width 8 height 8
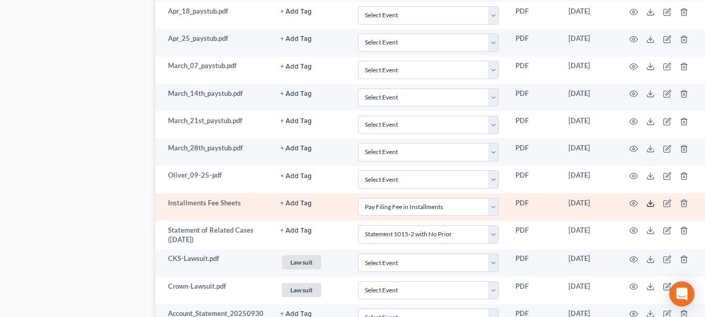
click at [510, 199] on icon at bounding box center [650, 203] width 8 height 8
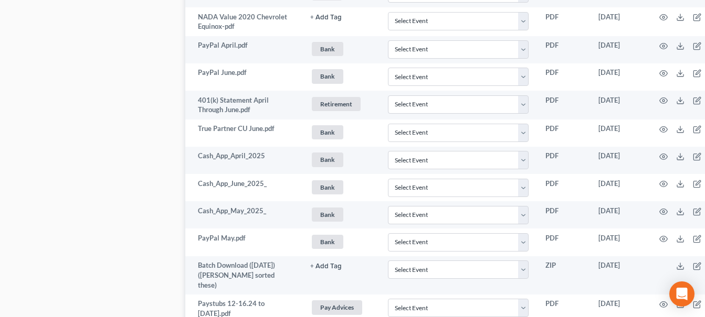
scroll to position [430, 0]
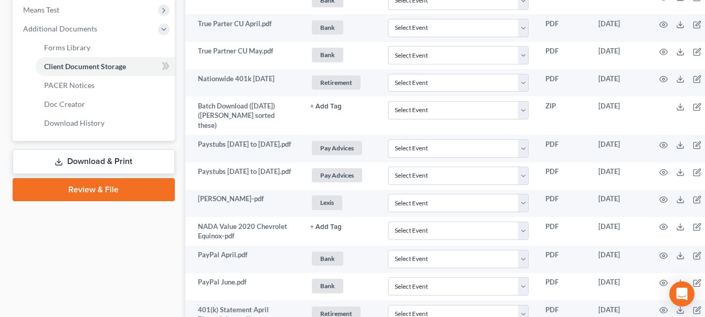
click at [120, 192] on link "Review & File" at bounding box center [94, 189] width 162 height 23
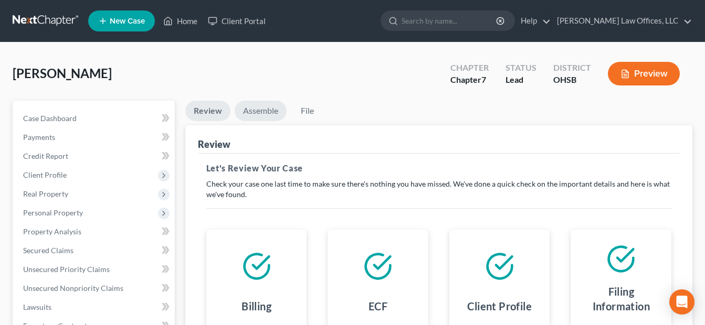
click at [270, 110] on link "Assemble" at bounding box center [261, 111] width 52 height 20
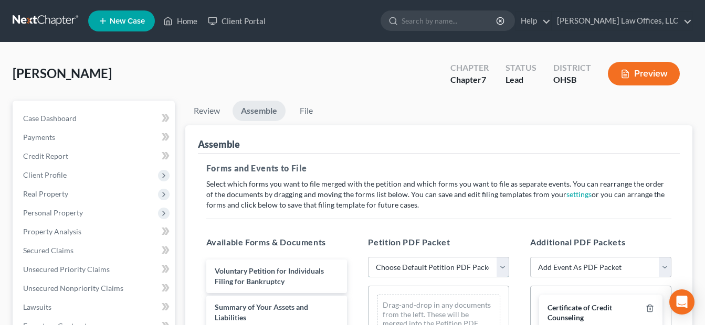
click at [502, 267] on select "Choose Default Petition PDF Packet Emergency Filing (Voluntary Petition and Cre…" at bounding box center [438, 267] width 141 height 21
select select "4"
click at [368, 257] on select "Choose Default Petition PDF Packet Emergency Filing (Voluntary Petition and Cre…" at bounding box center [438, 267] width 141 height 21
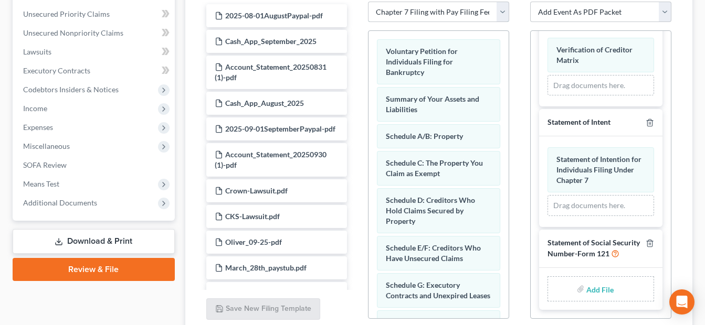
scroll to position [315, 0]
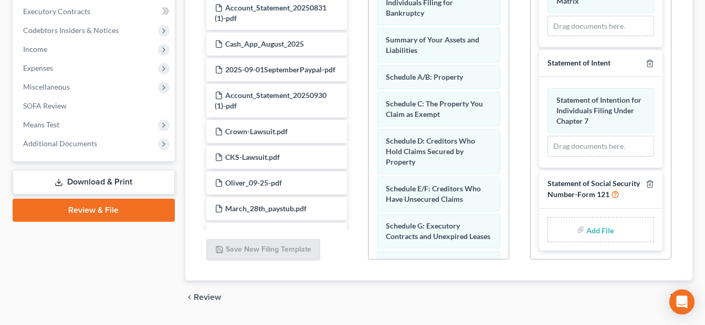
click at [510, 232] on input "file" at bounding box center [598, 229] width 25 height 19
type input "C:\fakepath\SSN.[PERSON_NAME].pdf"
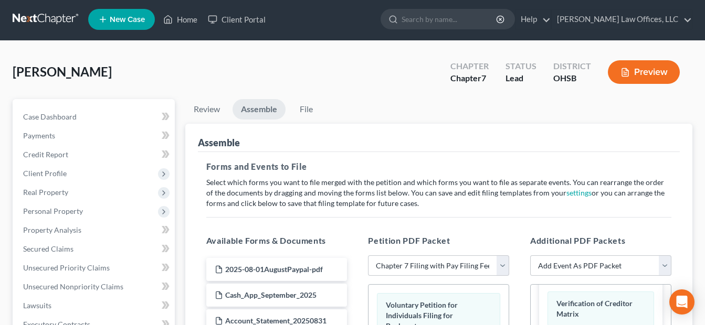
scroll to position [0, 0]
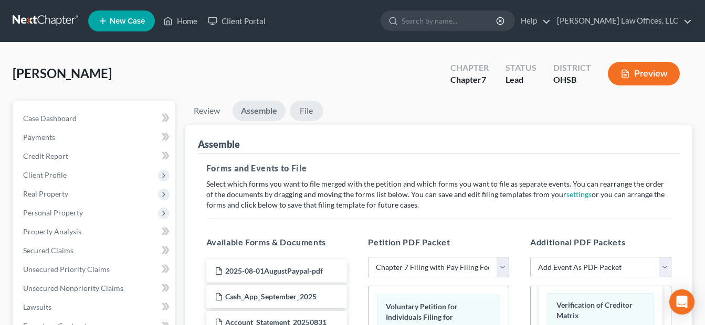
click at [313, 113] on link "File" at bounding box center [307, 111] width 34 height 20
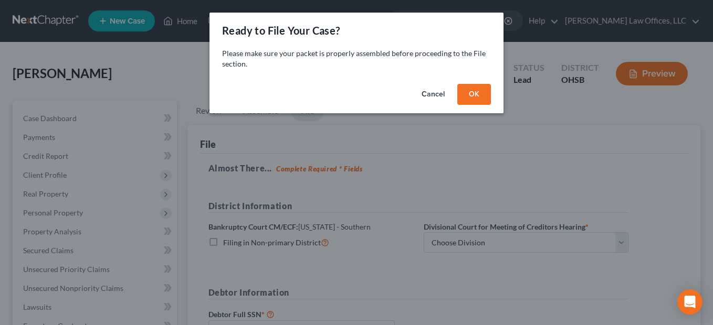
click at [478, 99] on button "OK" at bounding box center [474, 94] width 34 height 21
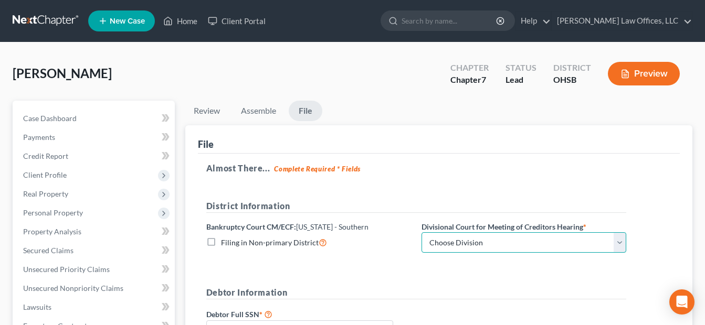
drag, startPoint x: 0, startPoint y: 0, endPoint x: 589, endPoint y: 236, distance: 634.3
click at [616, 236] on select "Choose Division Cincinnati Columbus Dayton" at bounding box center [523, 242] width 205 height 21
select select "0"
click at [421, 232] on select "Choose Division Cincinnati Columbus Dayton" at bounding box center [523, 242] width 205 height 21
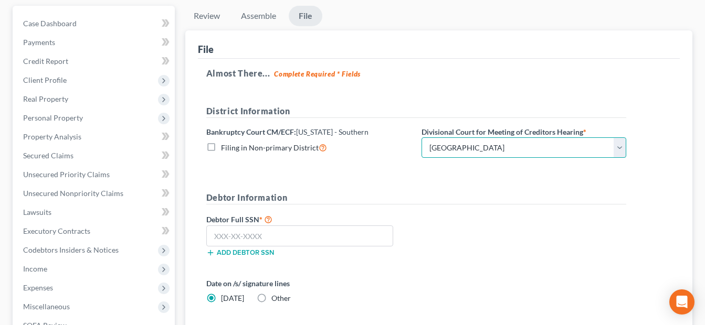
scroll to position [105, 0]
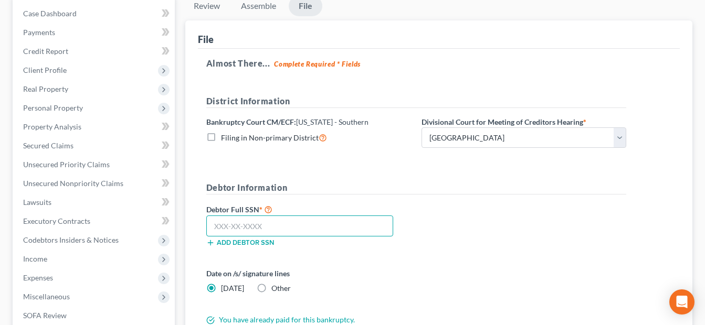
click at [277, 230] on input "text" at bounding box center [299, 226] width 187 height 21
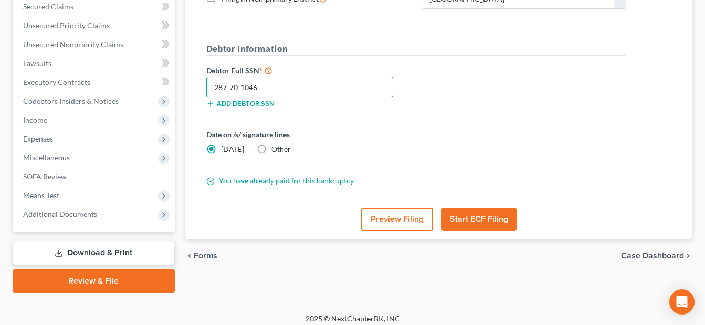
scroll to position [251, 0]
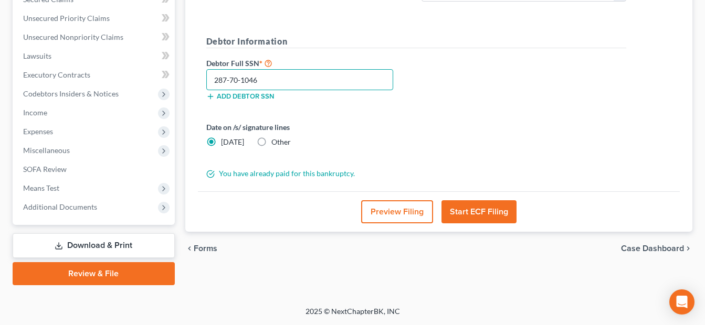
type input "287-70-1046"
click at [490, 220] on button "Start ECF Filing" at bounding box center [478, 211] width 75 height 23
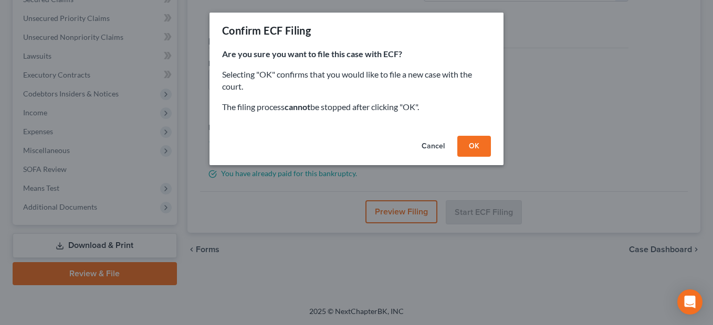
click at [474, 154] on button "OK" at bounding box center [474, 146] width 34 height 21
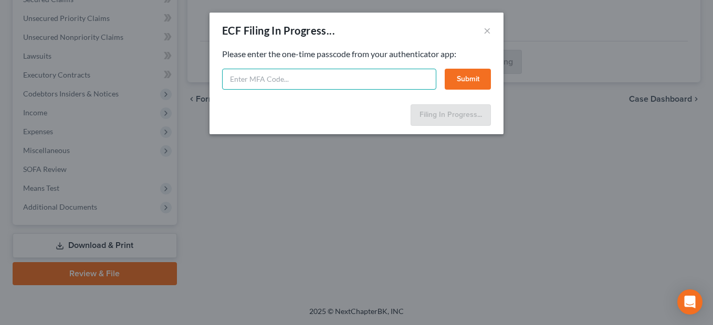
click at [353, 83] on input "text" at bounding box center [329, 79] width 214 height 21
type input "507860"
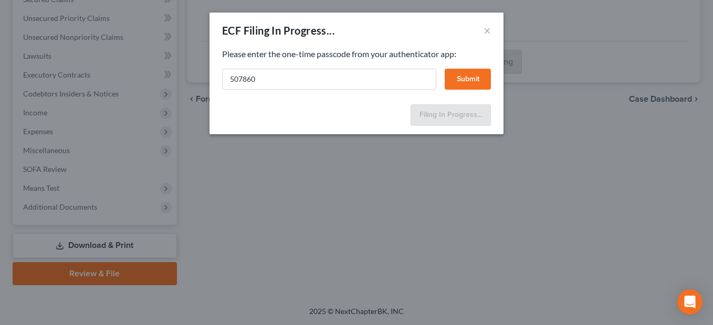
click at [458, 79] on button "Submit" at bounding box center [467, 79] width 46 height 21
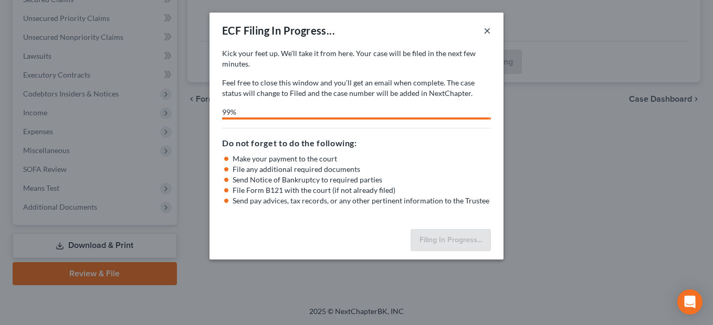
click at [487, 29] on button "×" at bounding box center [486, 30] width 7 height 13
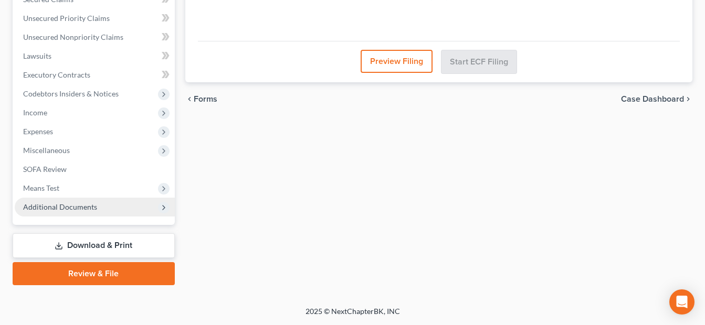
click at [70, 206] on span "Additional Documents" at bounding box center [60, 207] width 74 height 9
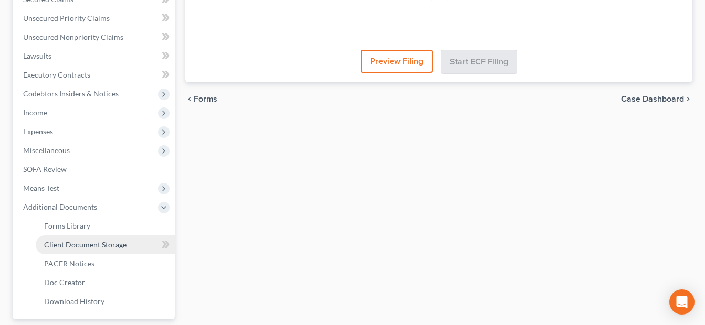
click at [97, 245] on span "Client Document Storage" at bounding box center [85, 244] width 82 height 9
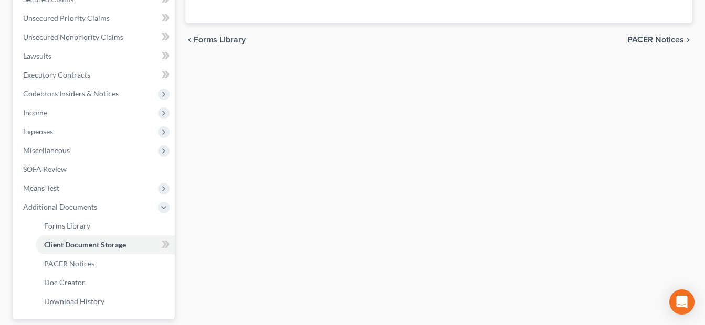
scroll to position [250, 0]
select select "7"
select select "37"
select select "52"
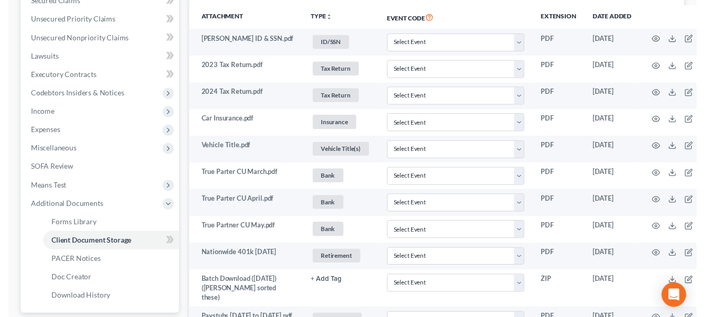
scroll to position [0, 0]
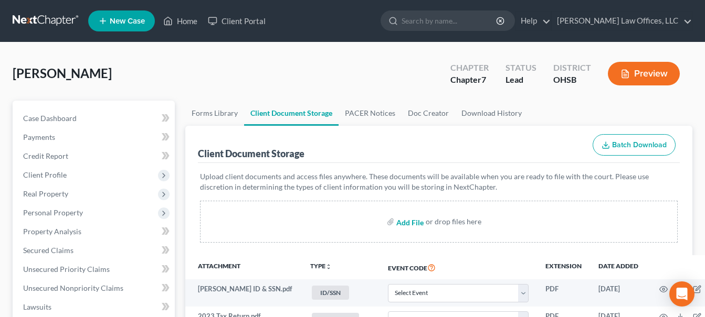
click at [401, 224] on input "file" at bounding box center [408, 222] width 25 height 19
type input "C:\fakepath\Oliver.Robert.pdf"
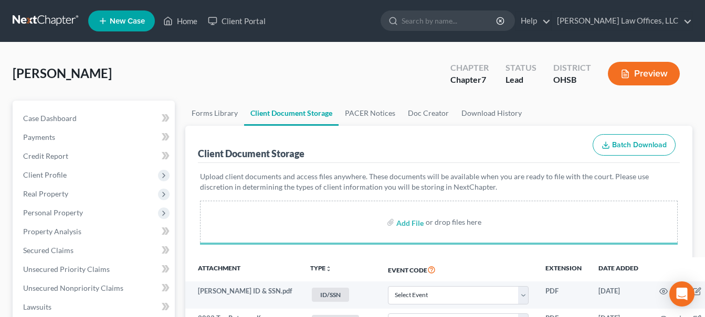
select select "7"
select select "37"
select select "52"
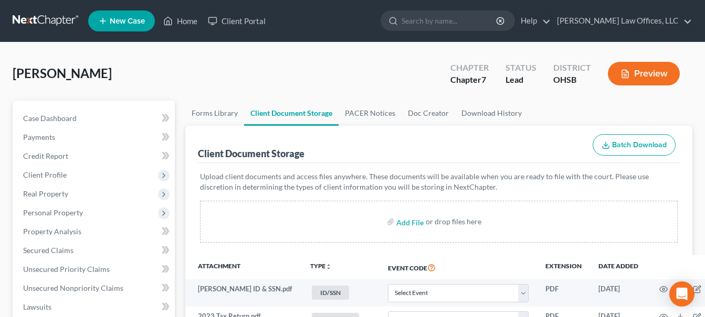
scroll to position [1374, 0]
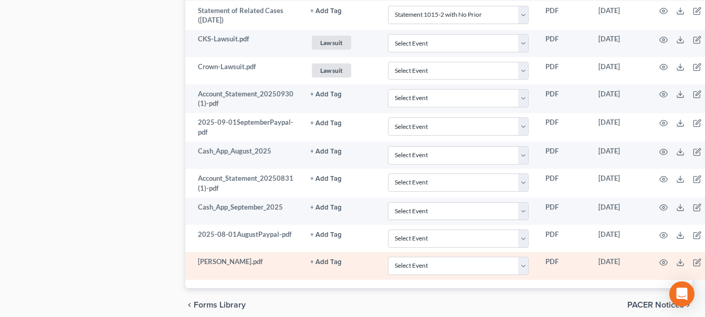
click at [327, 259] on button "+ Add Tag" at bounding box center [325, 262] width 31 height 7
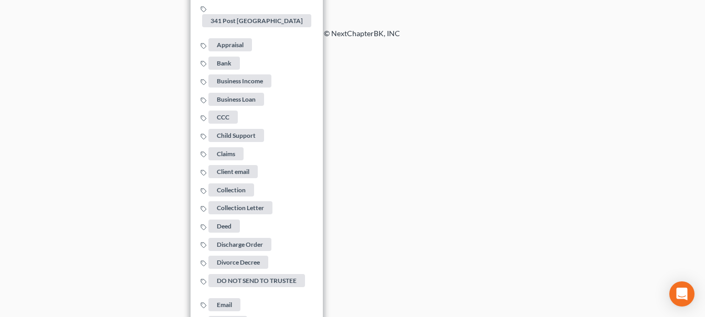
scroll to position [1899, 0]
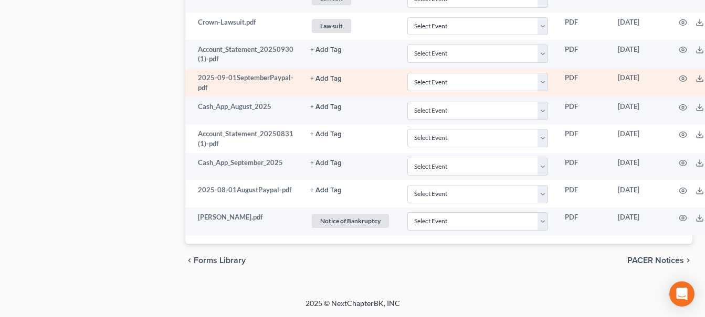
scroll to position [1402, 0]
